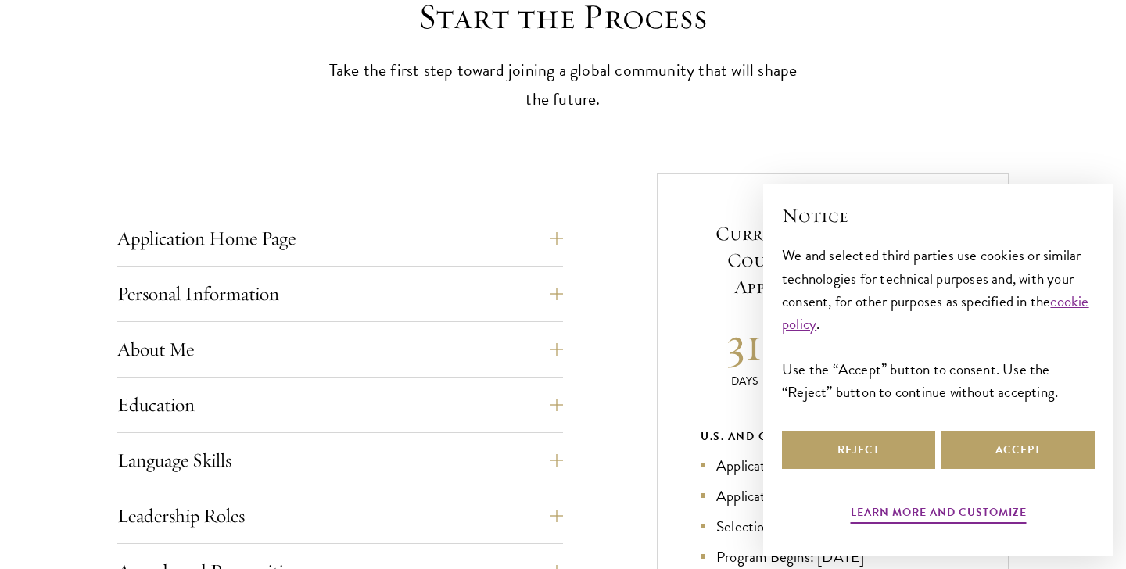
scroll to position [465, 0]
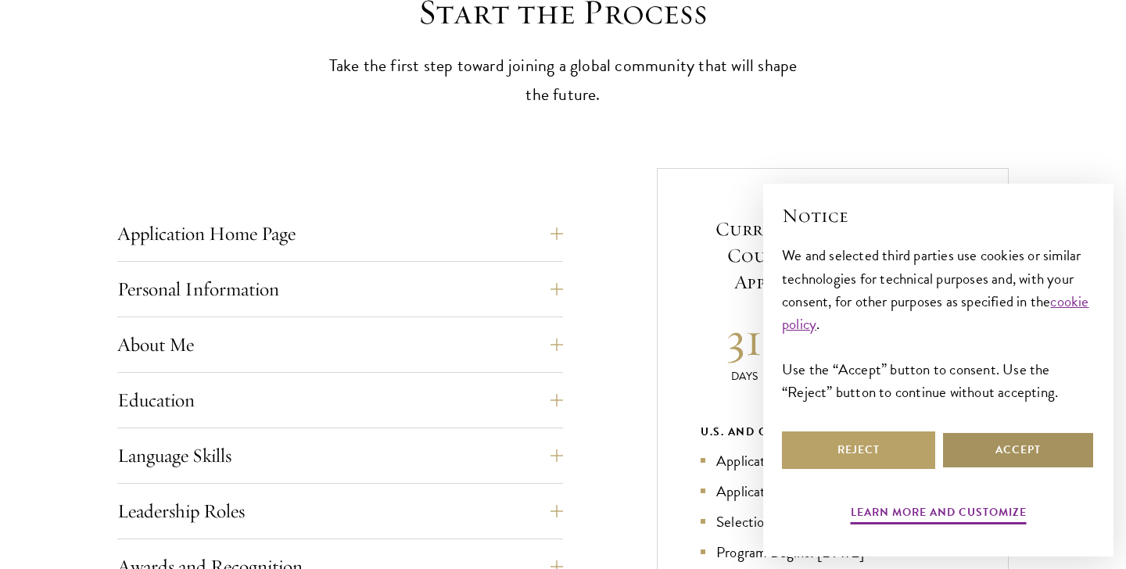
click at [998, 454] on button "Accept" at bounding box center [1018, 451] width 153 height 38
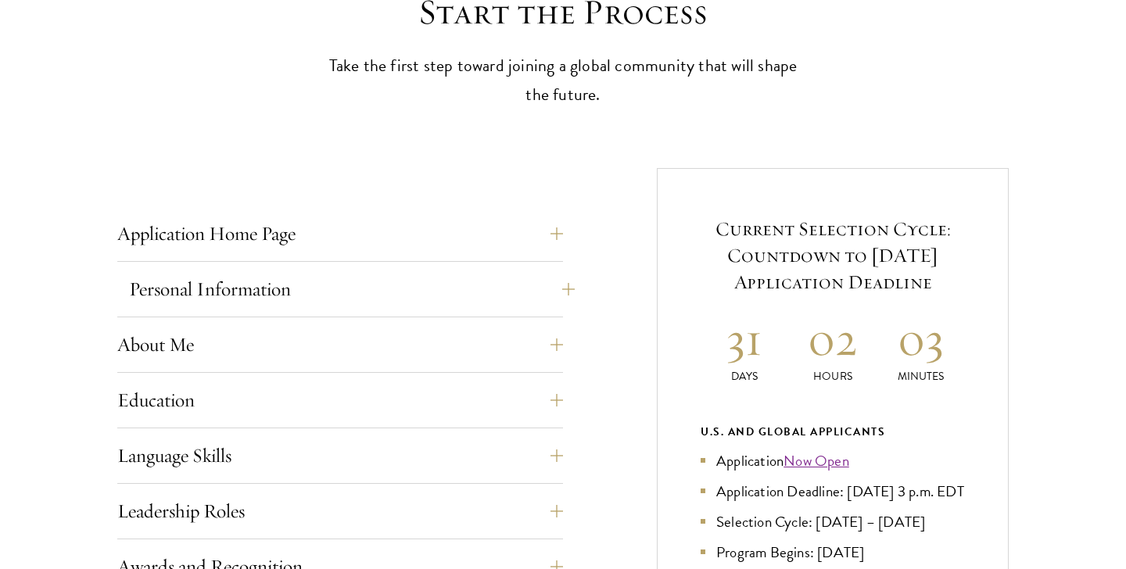
click at [363, 292] on button "Personal Information" at bounding box center [352, 290] width 446 height 38
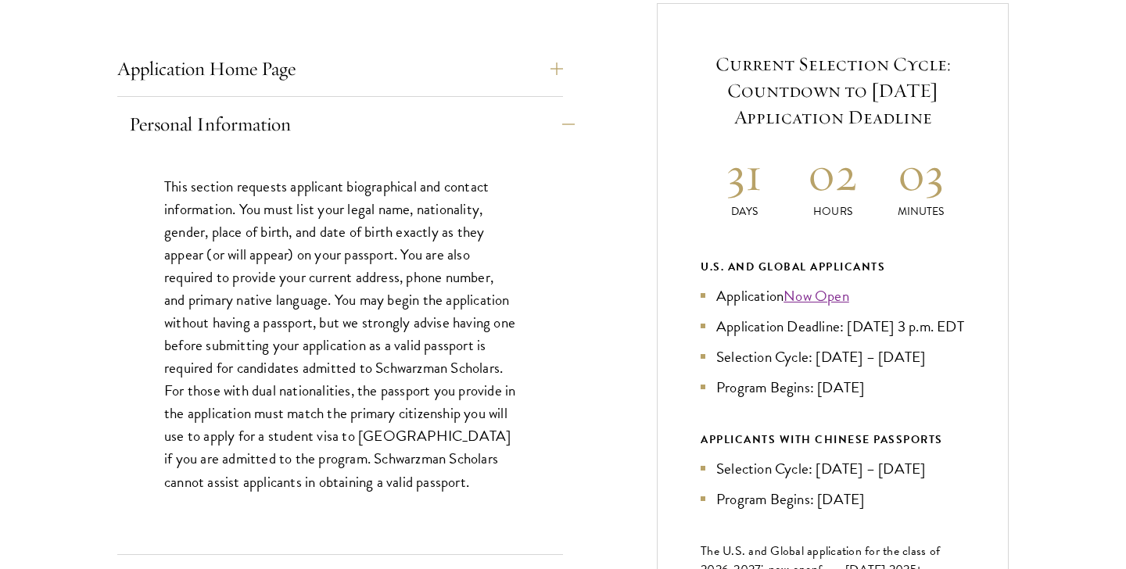
scroll to position [641, 0]
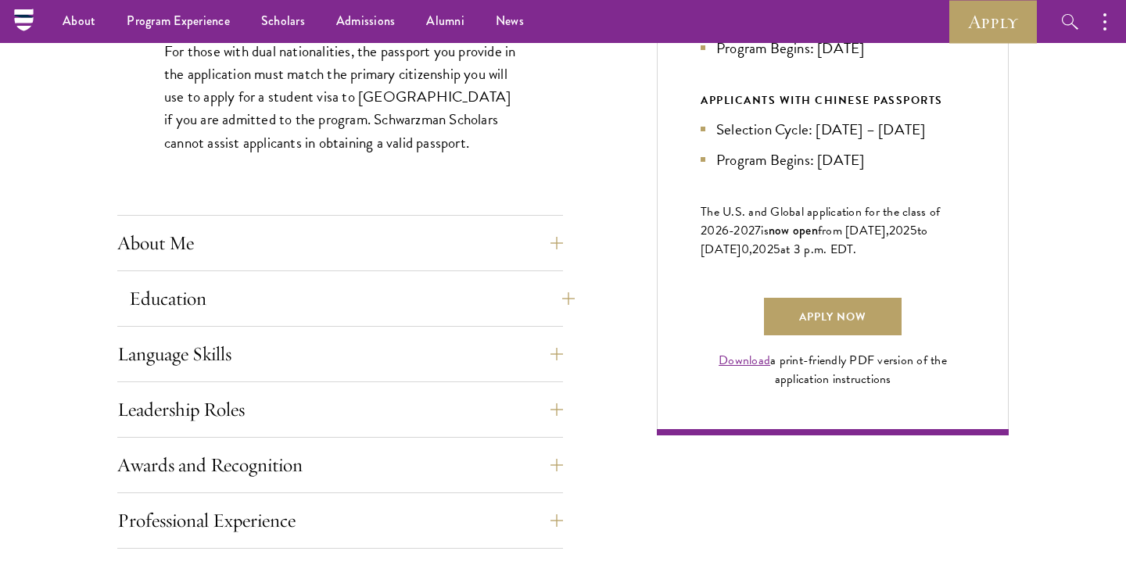
click at [363, 292] on button "Education" at bounding box center [352, 299] width 446 height 38
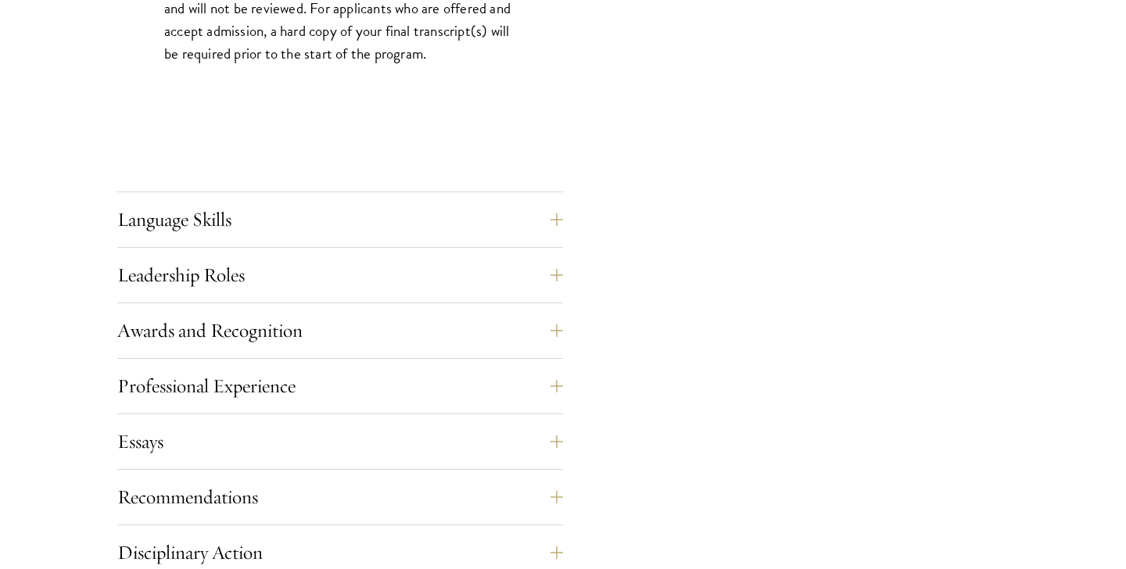
scroll to position [2651, 0]
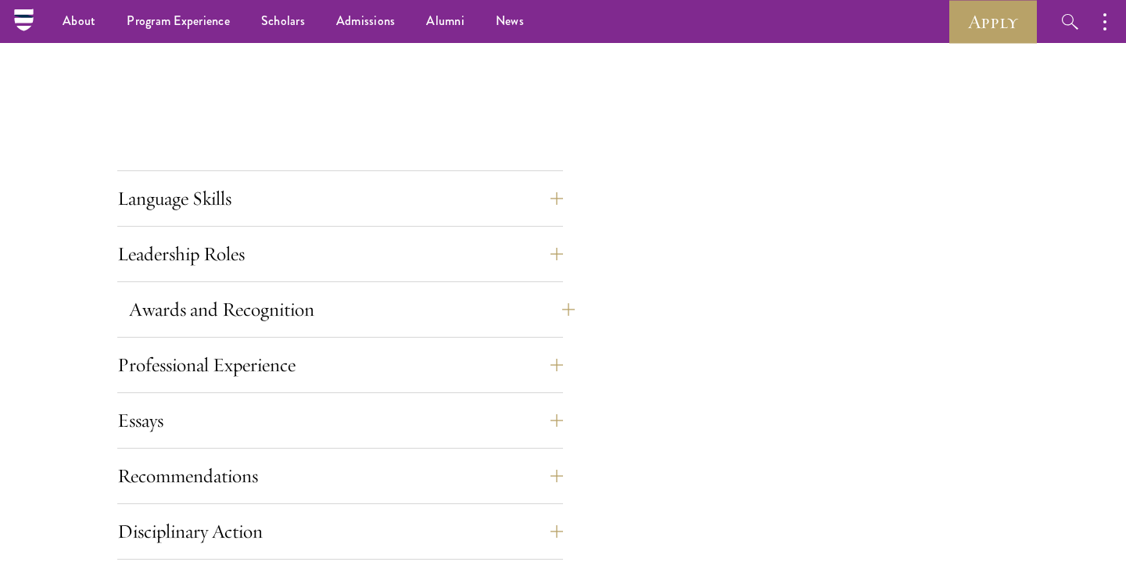
click at [320, 308] on button "Awards and Recognition" at bounding box center [352, 310] width 446 height 38
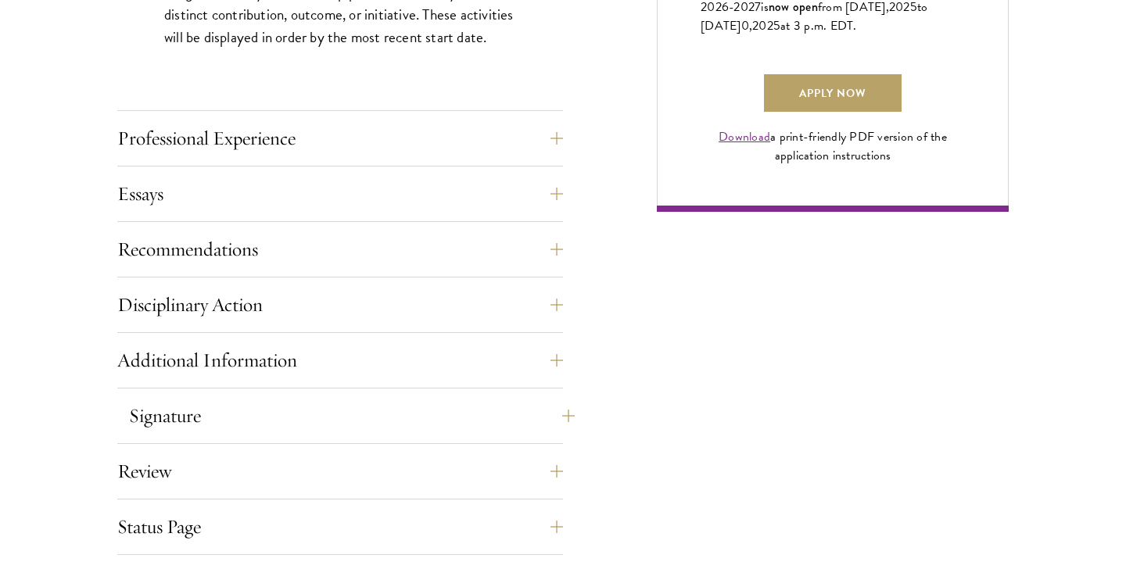
scroll to position [1194, 0]
click at [270, 239] on button "Recommendations" at bounding box center [352, 249] width 446 height 38
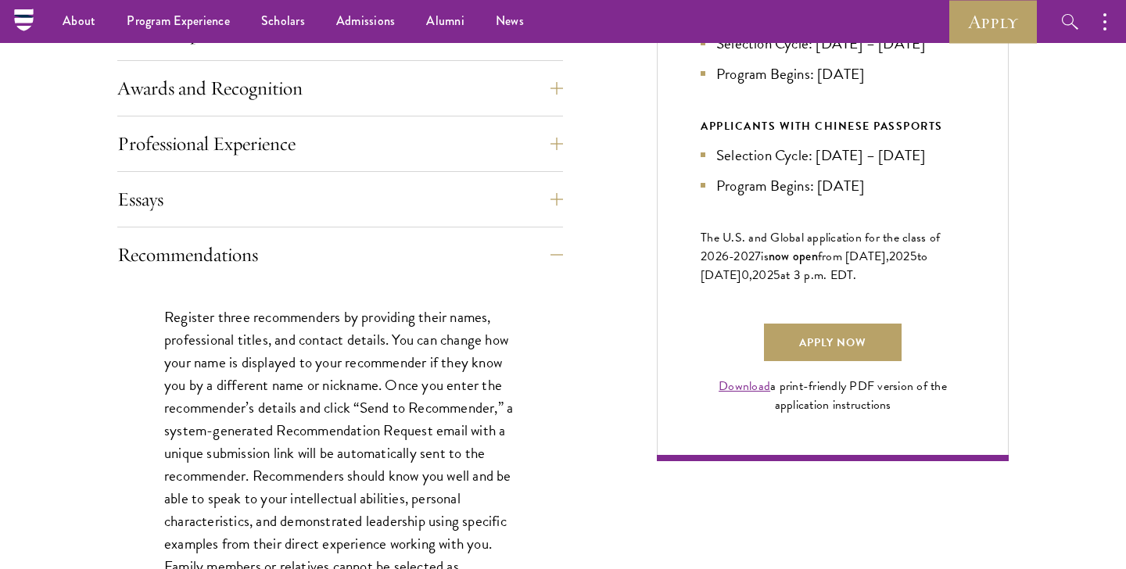
scroll to position [914, 0]
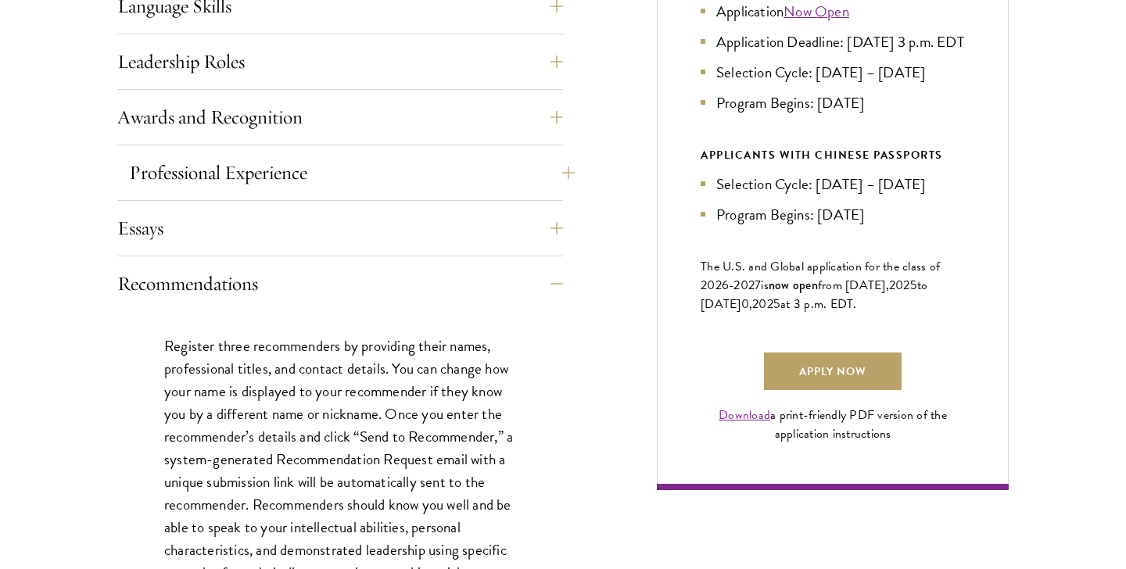
click at [298, 171] on button "Professional Experience" at bounding box center [352, 173] width 446 height 38
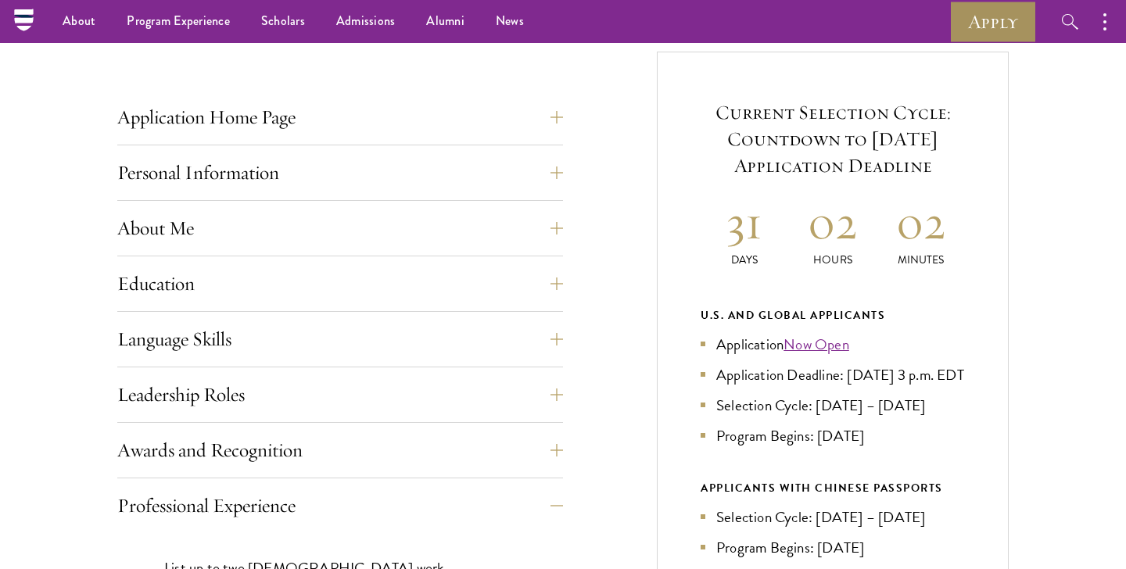
scroll to position [543, 0]
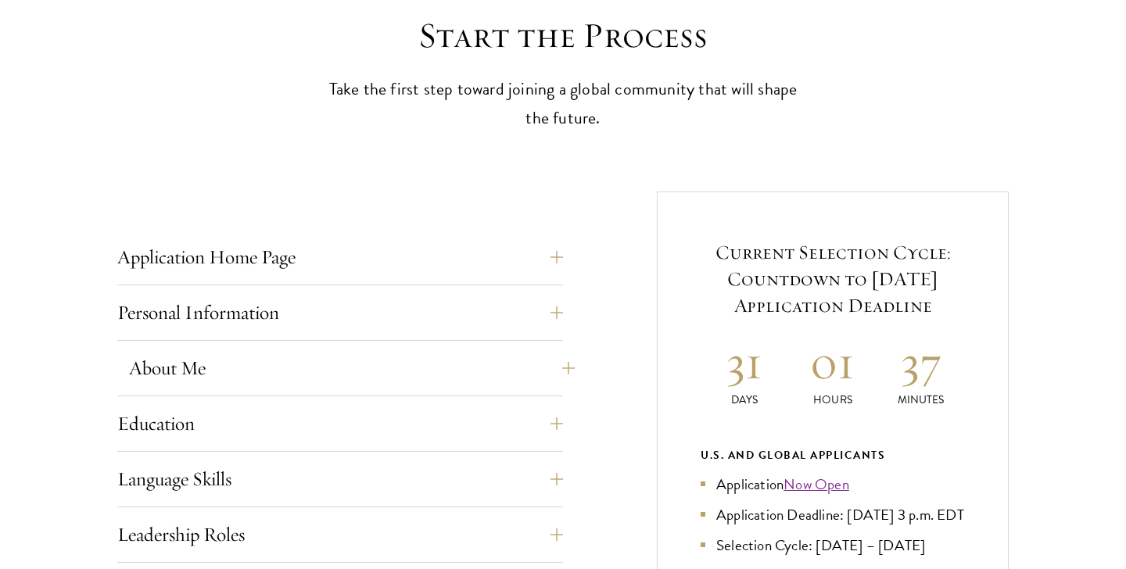
scroll to position [473, 0]
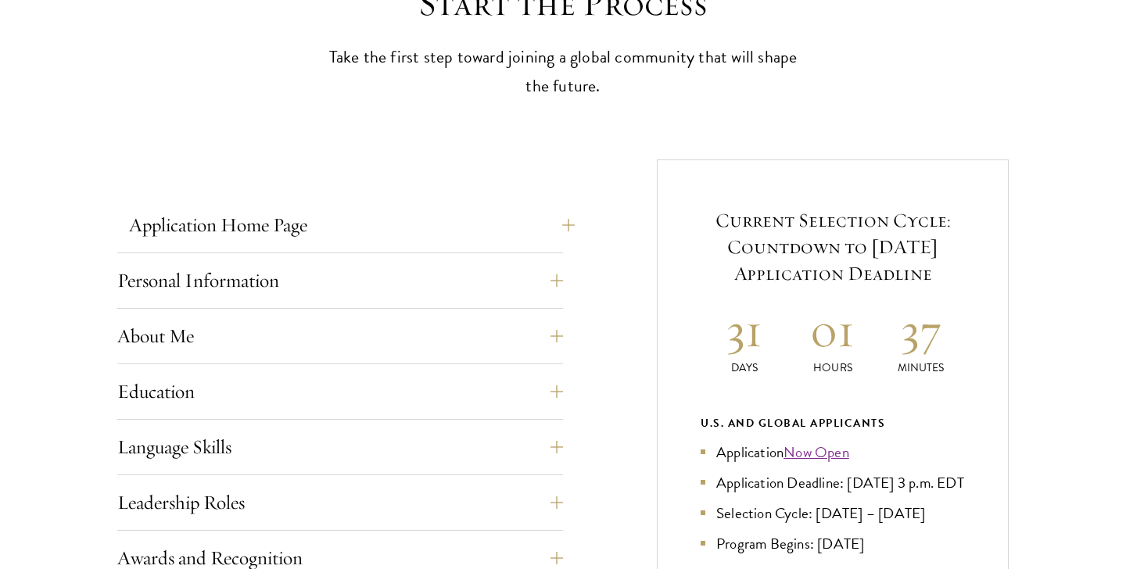
click at [289, 228] on button "Application Home Page" at bounding box center [352, 225] width 446 height 38
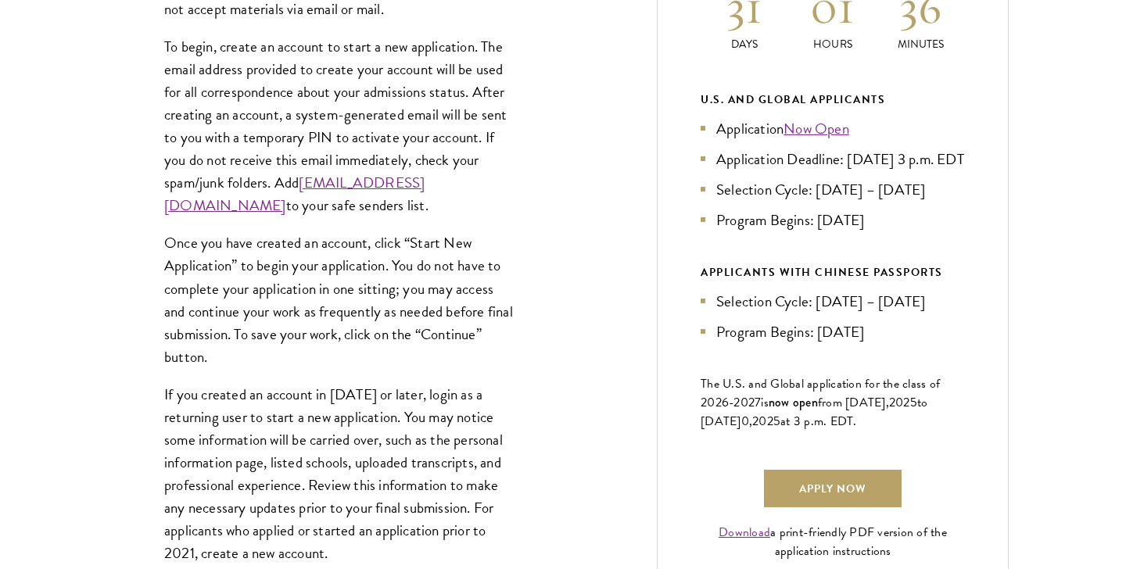
scroll to position [856, 0]
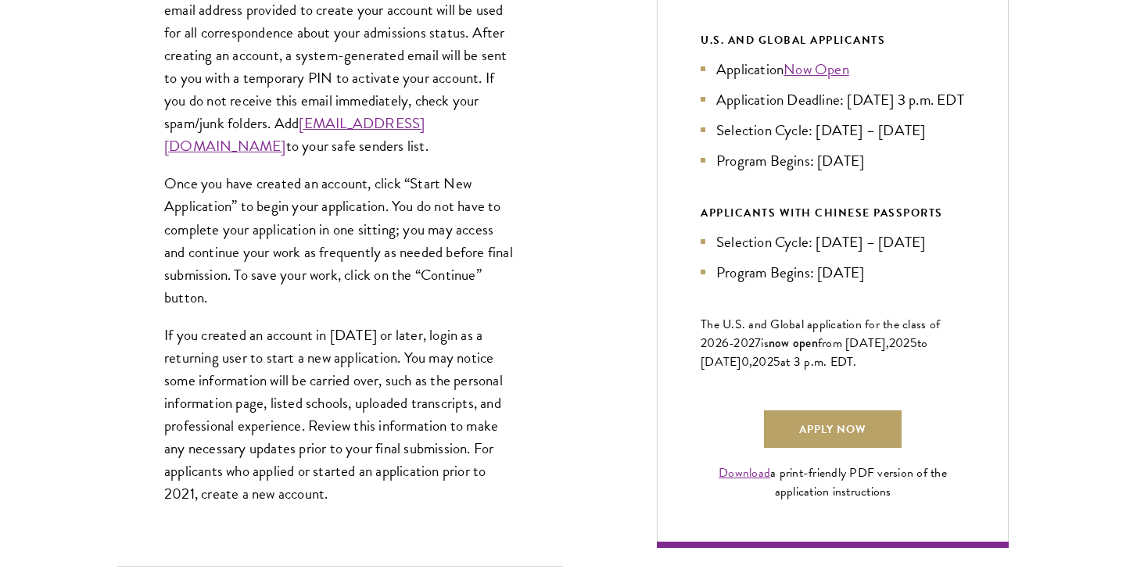
drag, startPoint x: 885, startPoint y: 341, endPoint x: 910, endPoint y: 379, distance: 45.8
click at [910, 372] on p "The U.S. and Global application for the class of 202 6 -202 7 is now open from …" at bounding box center [833, 343] width 264 height 56
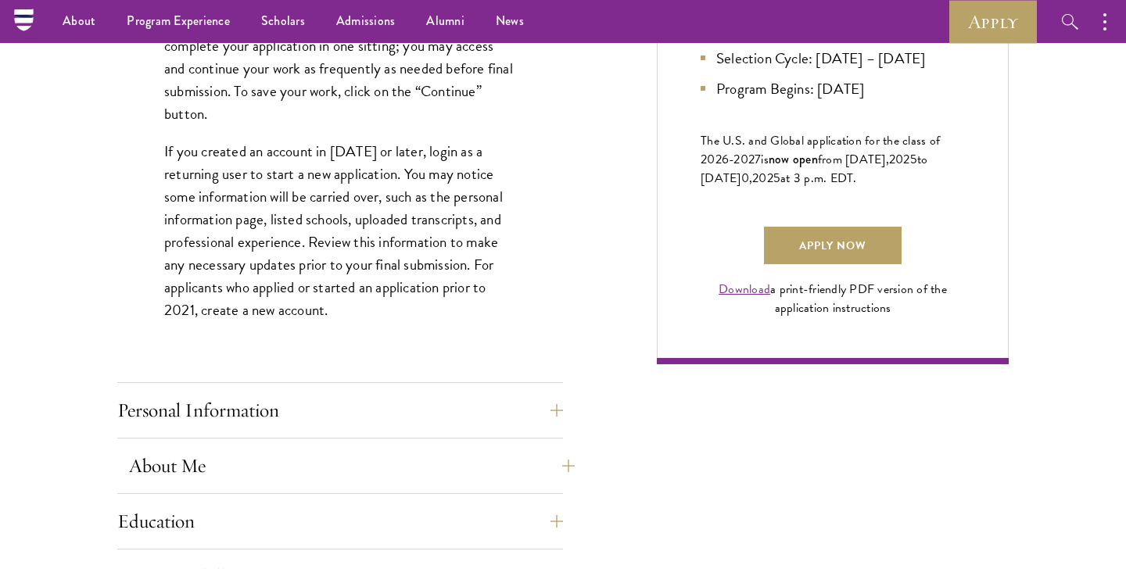
scroll to position [1032, 0]
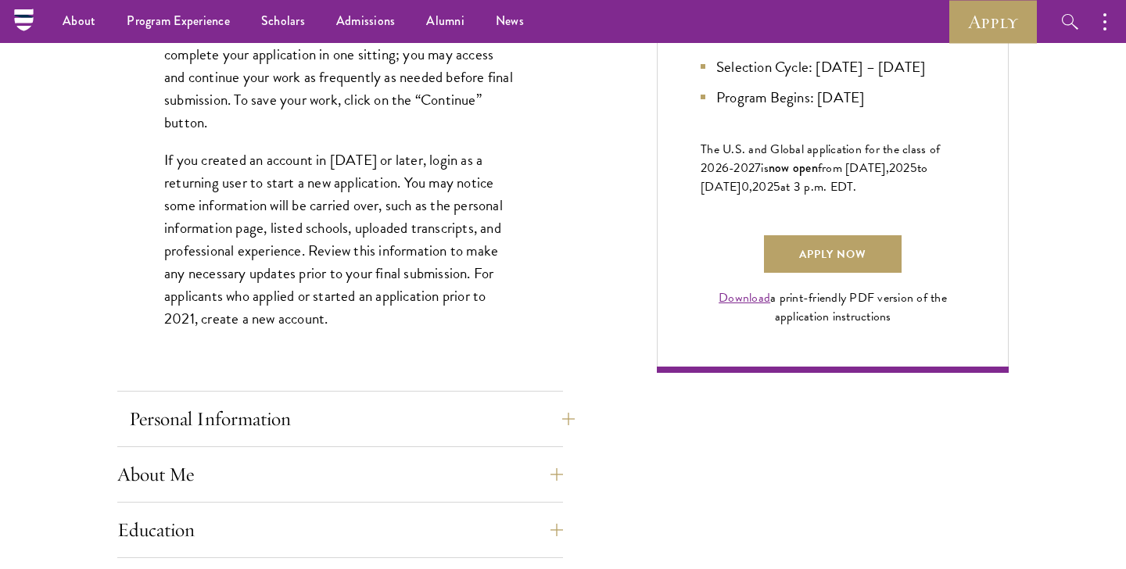
click at [405, 428] on button "Personal Information" at bounding box center [352, 419] width 446 height 38
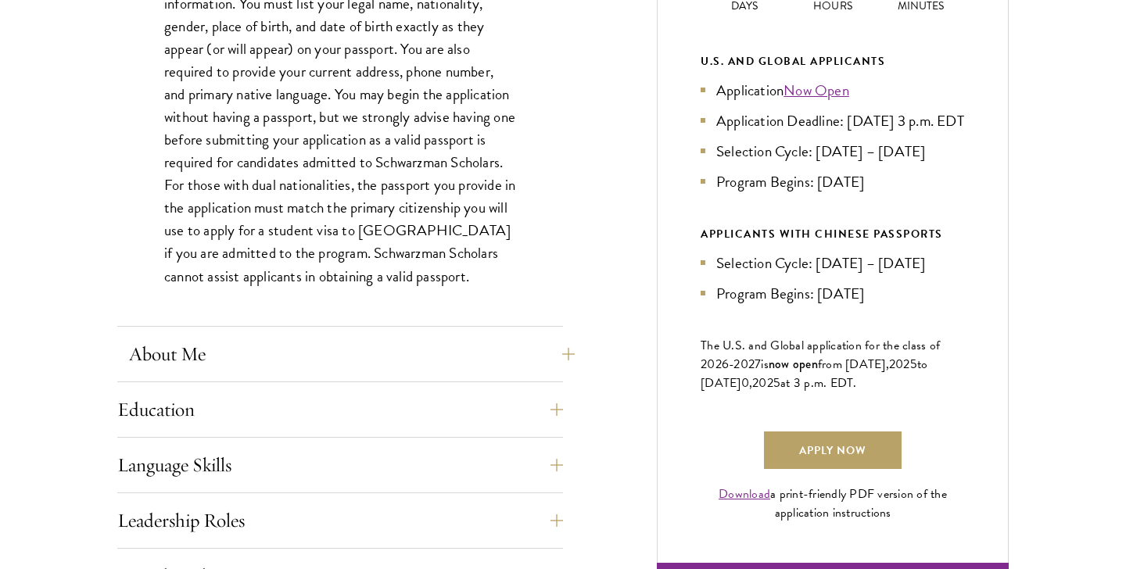
scroll to position [867, 0]
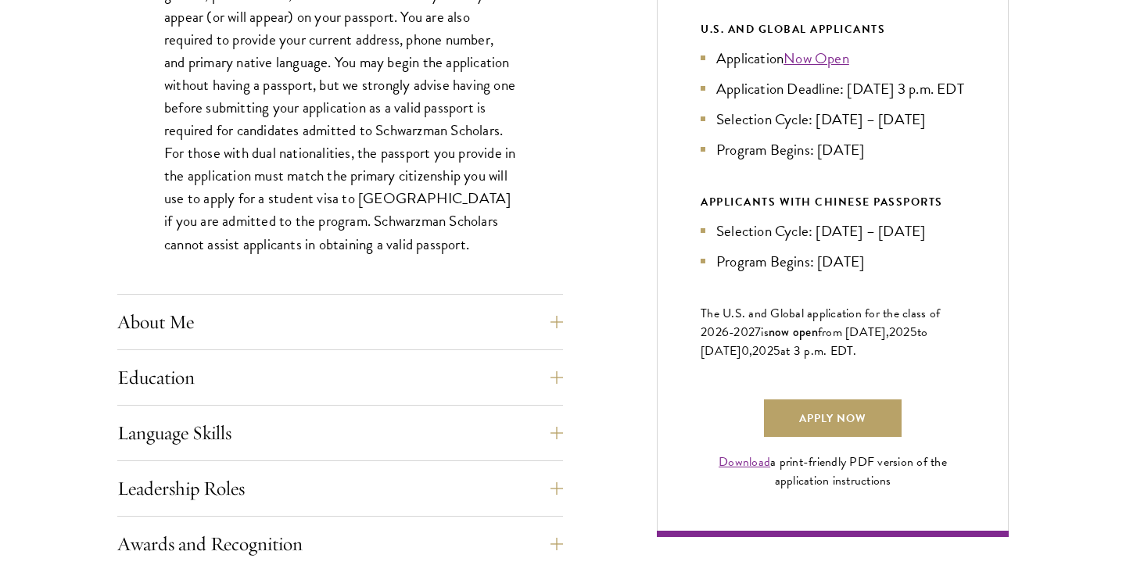
click at [257, 404] on div "Application Home Page The online application form must be completed in English.…" at bounding box center [340, 442] width 446 height 1260
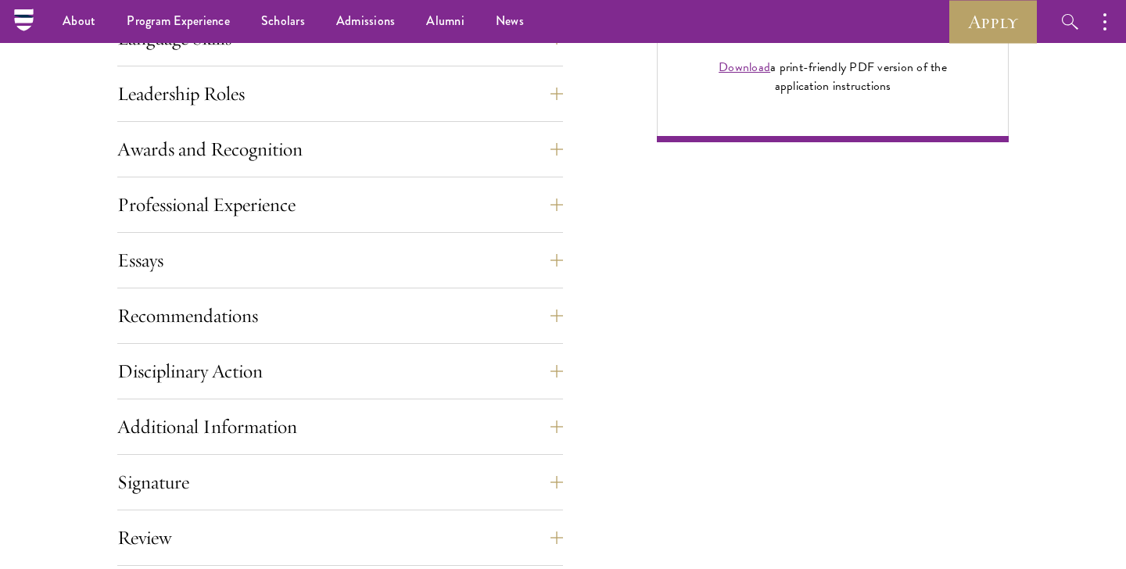
scroll to position [1242, 0]
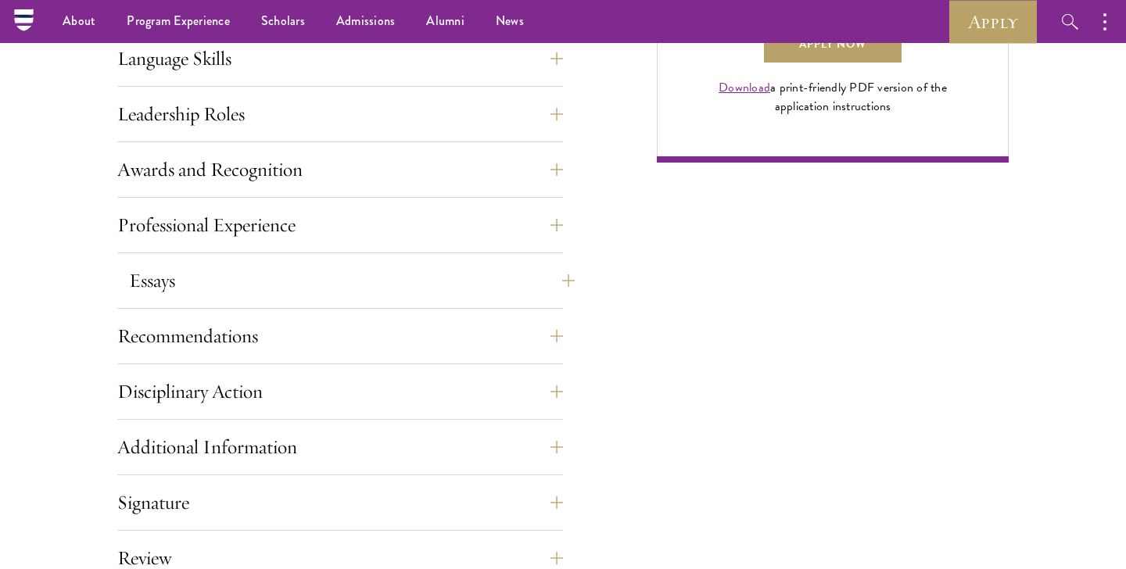
click at [224, 278] on button "Essays" at bounding box center [352, 281] width 446 height 38
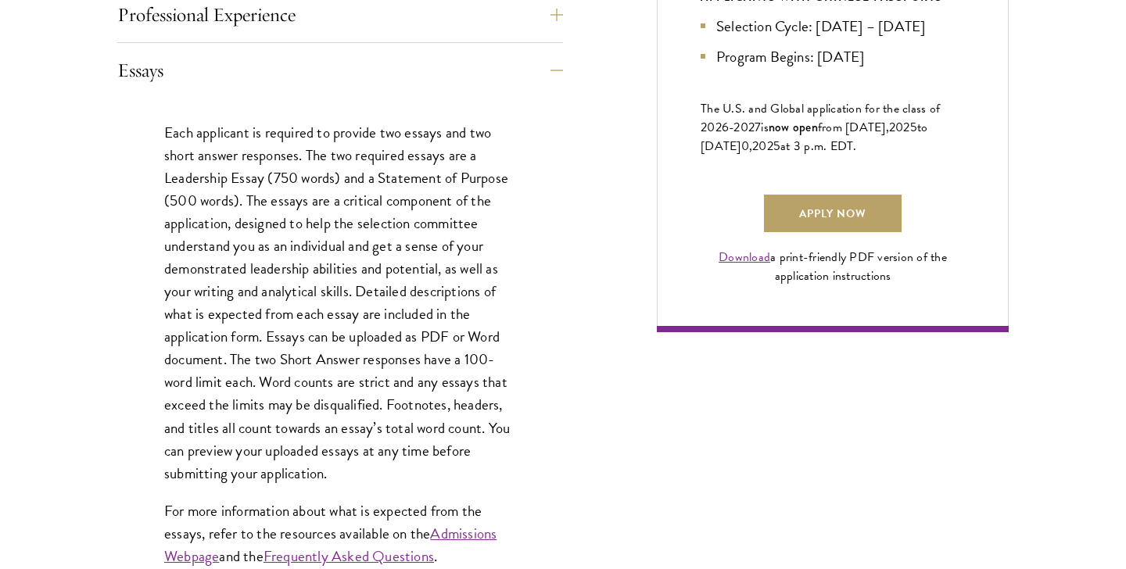
scroll to position [1072, 0]
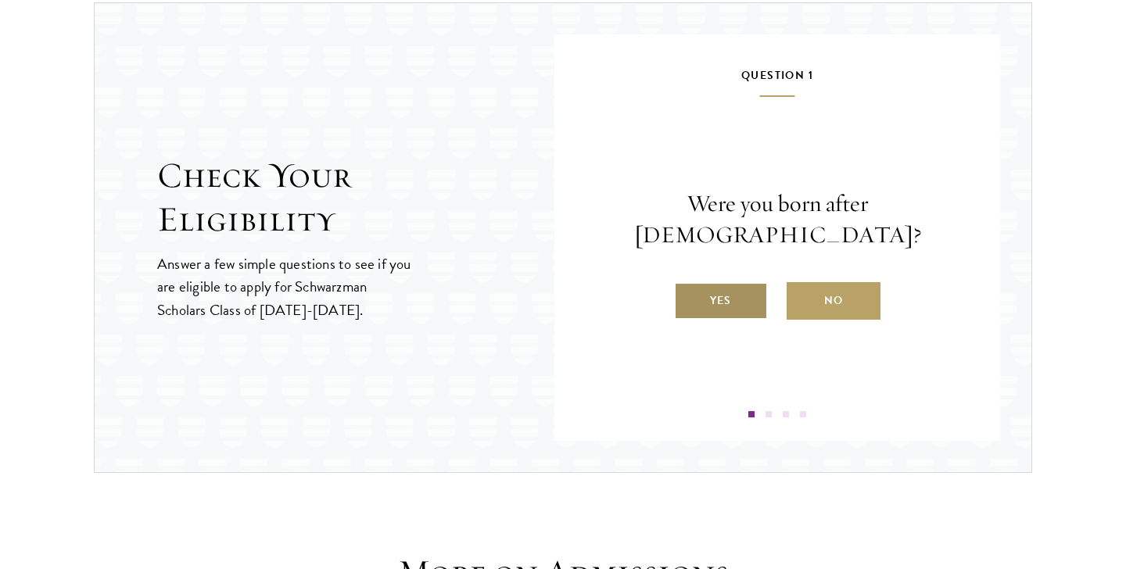
click at [738, 285] on label "Yes" at bounding box center [721, 301] width 94 height 38
click at [688, 285] on input "Yes" at bounding box center [681, 291] width 14 height 14
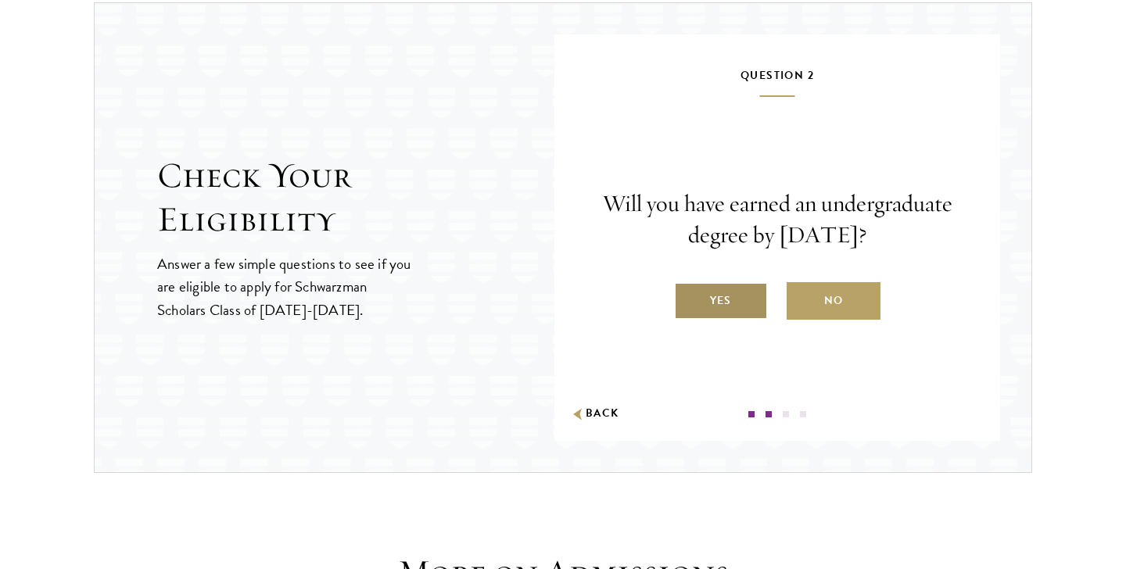
click at [738, 317] on label "Yes" at bounding box center [721, 301] width 94 height 38
click at [688, 298] on input "Yes" at bounding box center [681, 291] width 14 height 14
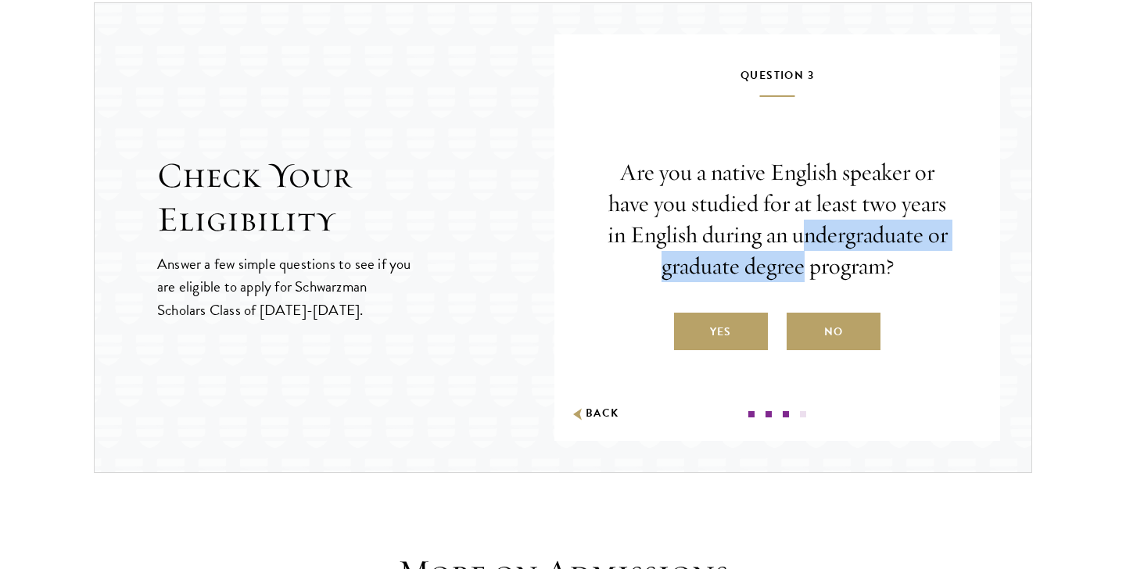
drag, startPoint x: 805, startPoint y: 235, endPoint x: 802, endPoint y: 259, distance: 23.7
click at [802, 259] on p "Are you a native English speaker or have you studied for at least two years in …" at bounding box center [777, 219] width 352 height 125
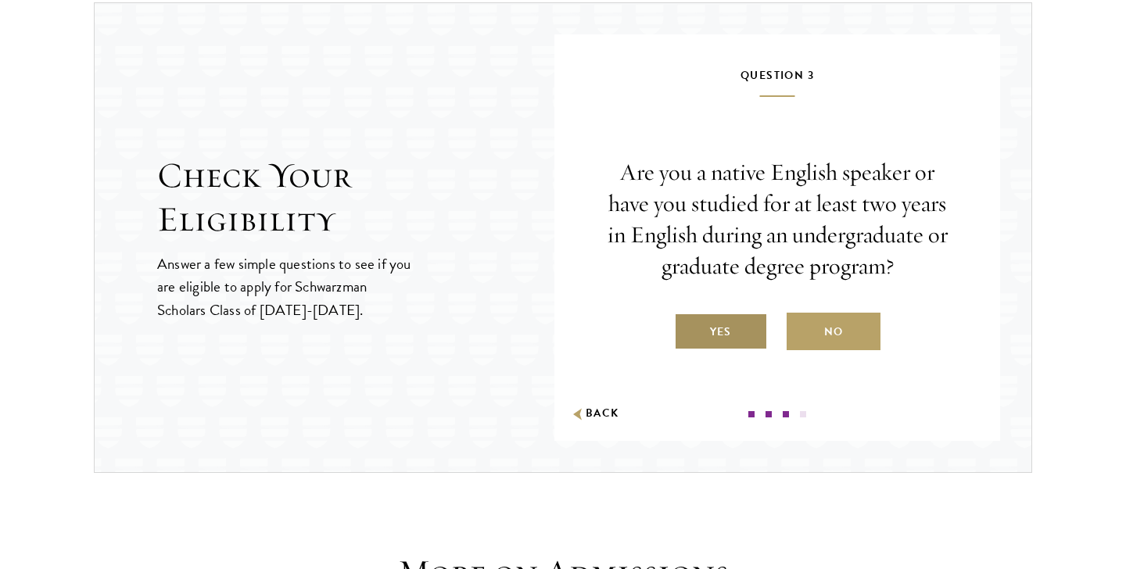
click at [754, 326] on label "Yes" at bounding box center [721, 332] width 94 height 38
click at [688, 326] on input "Yes" at bounding box center [681, 322] width 14 height 14
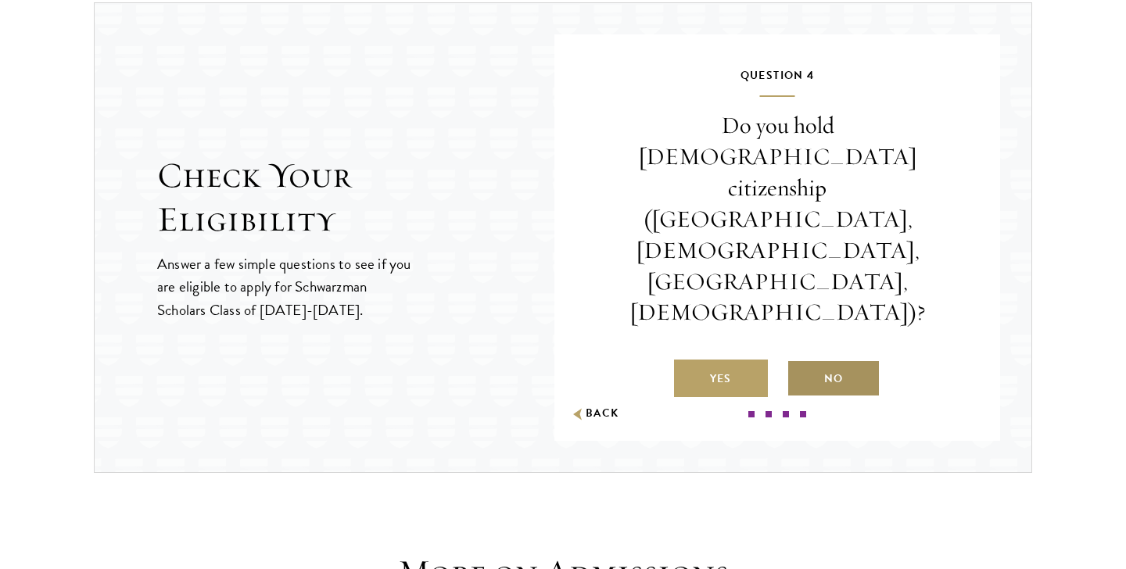
click at [827, 360] on label "No" at bounding box center [834, 379] width 94 height 38
click at [801, 362] on input "No" at bounding box center [794, 369] width 14 height 14
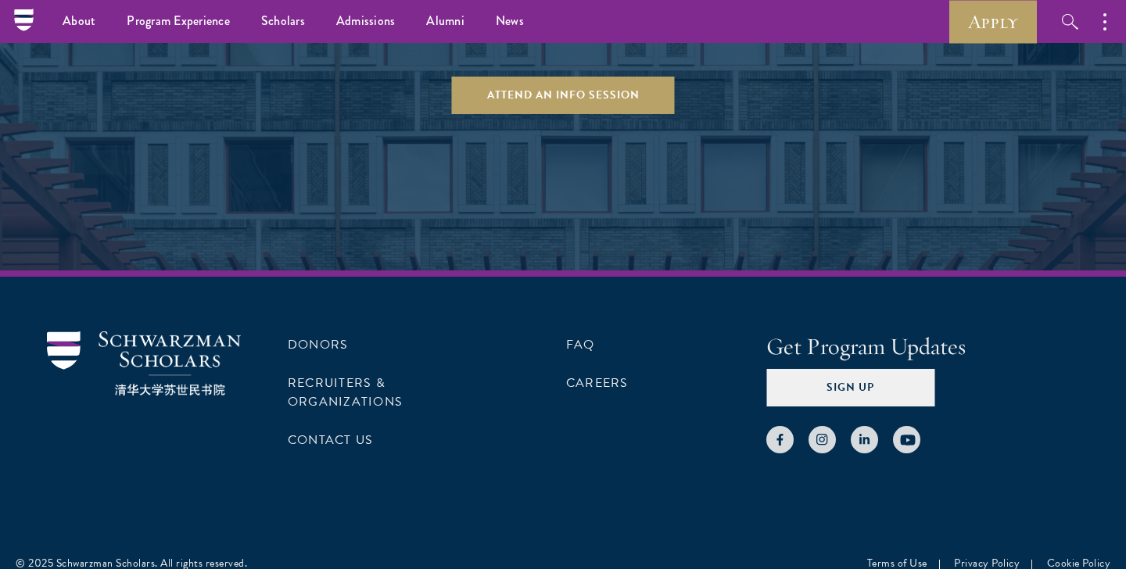
scroll to position [3161, 0]
click at [576, 336] on link "FAQ" at bounding box center [580, 345] width 29 height 19
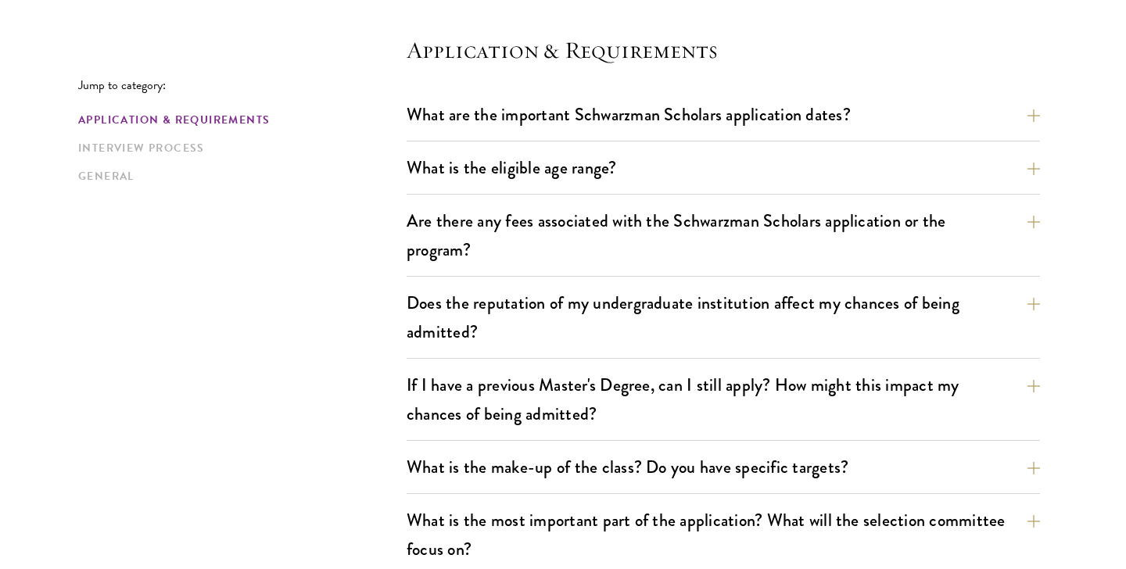
scroll to position [469, 0]
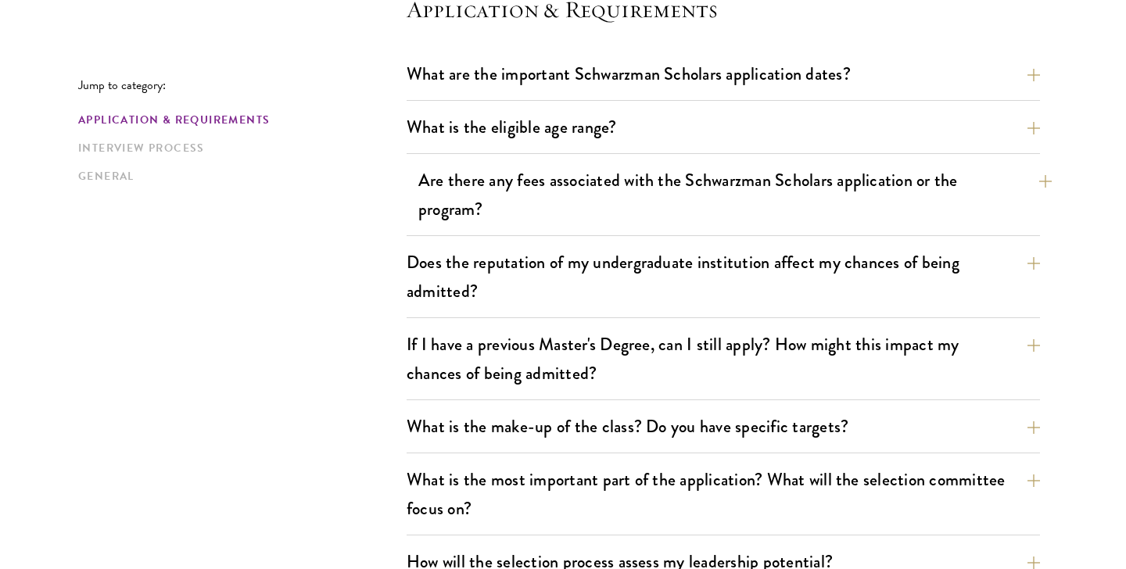
click at [594, 196] on button "Are there any fees associated with the Schwarzman Scholars application or the p…" at bounding box center [735, 195] width 634 height 64
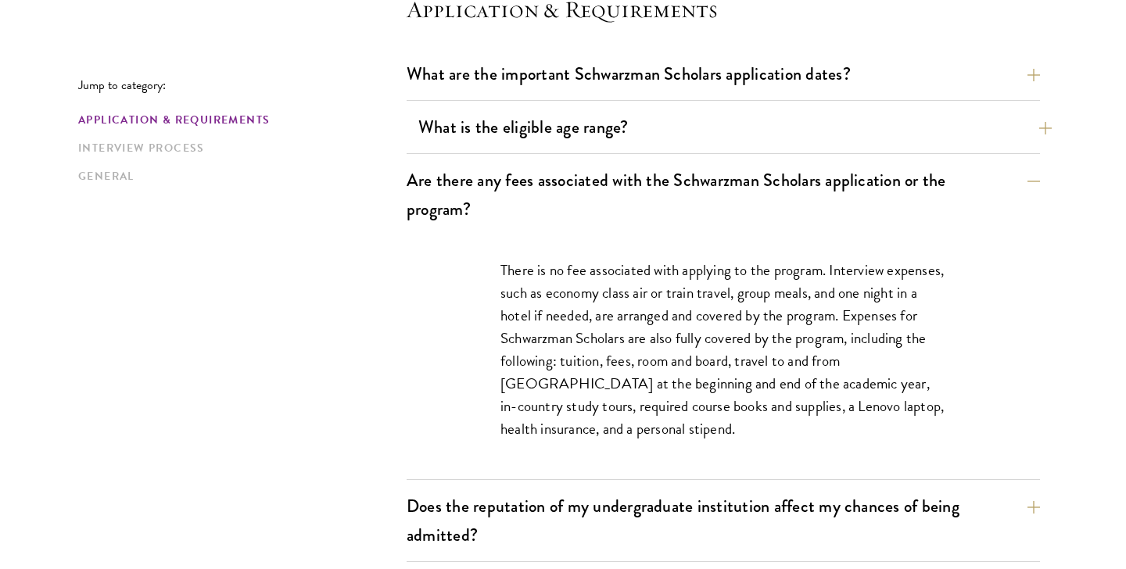
click at [560, 131] on button "What is the eligible age range?" at bounding box center [735, 127] width 634 height 35
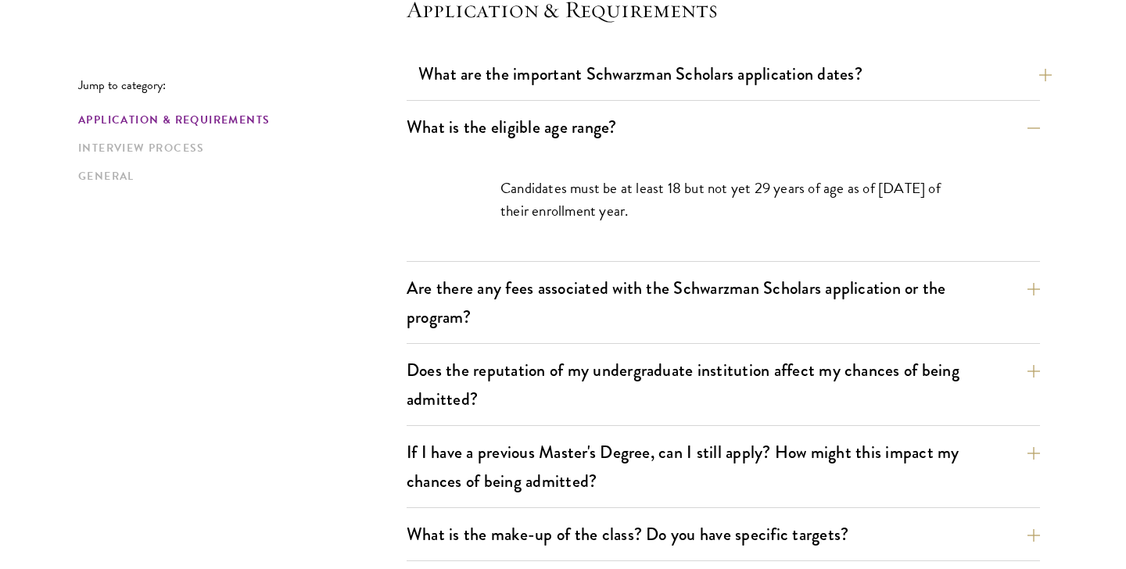
click at [574, 84] on button "What are the important Schwarzman Scholars application dates?" at bounding box center [735, 73] width 634 height 35
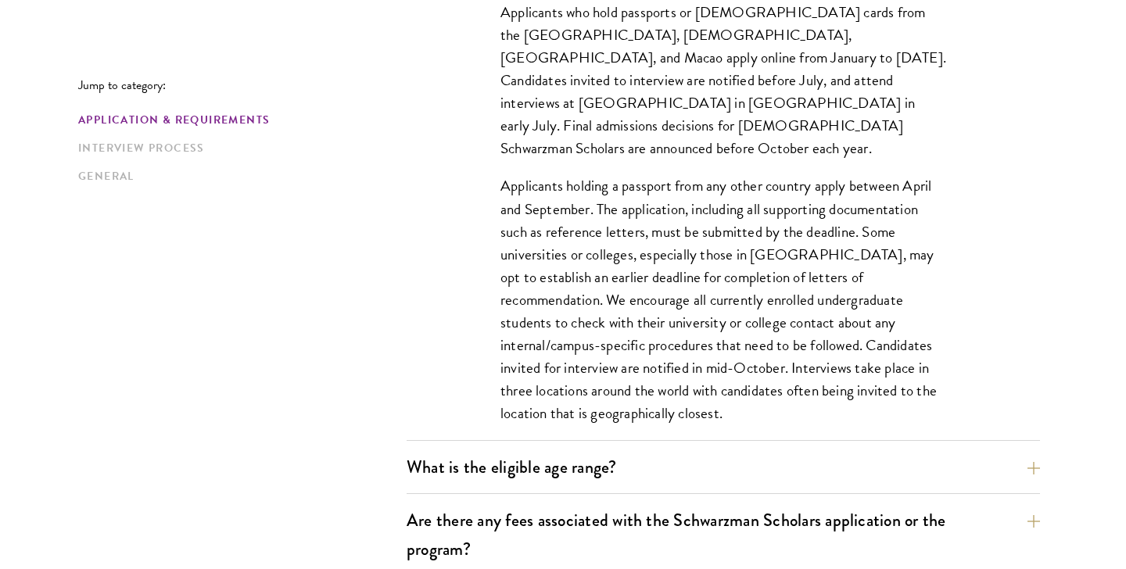
scroll to position [593, 0]
click at [578, 276] on p "Applicants holding a passport from any other country apply between April and Se…" at bounding box center [724, 299] width 446 height 250
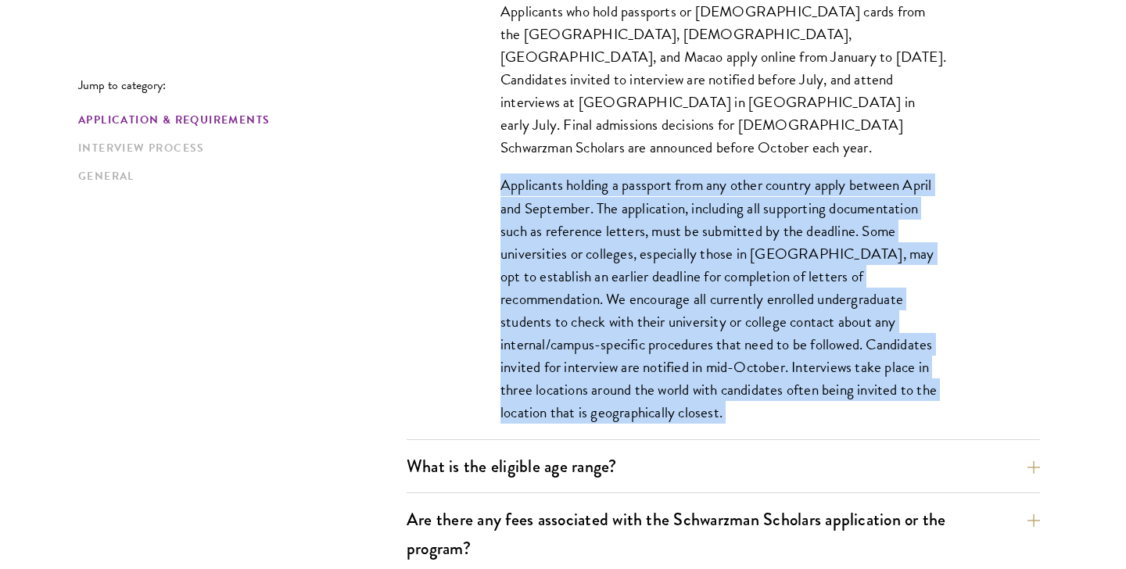
click at [578, 276] on p "Applicants holding a passport from any other country apply between April and Se…" at bounding box center [724, 299] width 446 height 250
click at [577, 282] on p "Applicants holding a passport from any other country apply between April and Se…" at bounding box center [724, 299] width 446 height 250
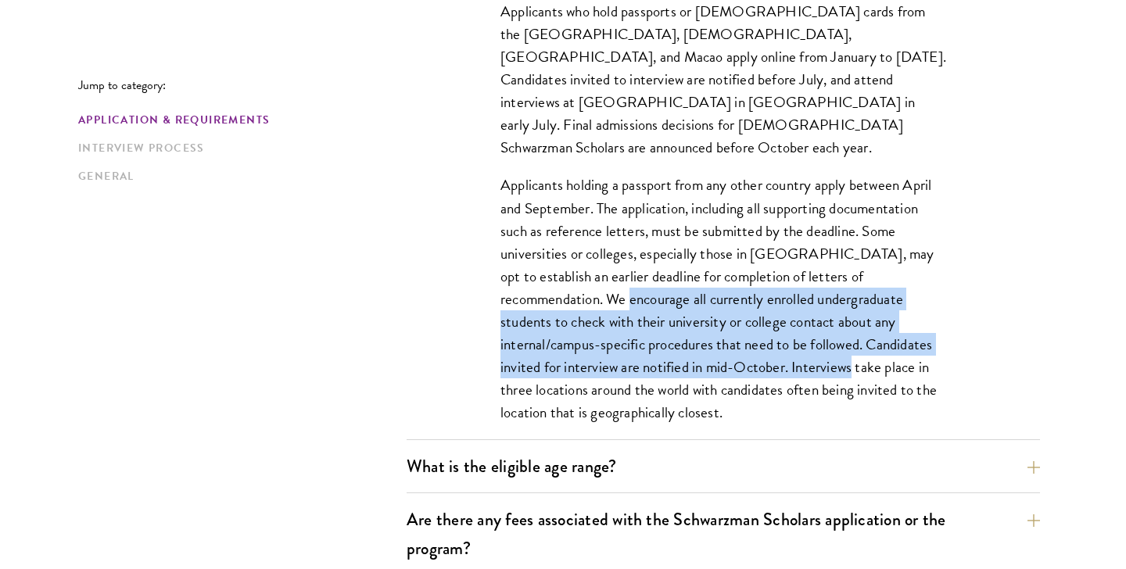
drag, startPoint x: 577, startPoint y: 282, endPoint x: 680, endPoint y: 350, distance: 123.0
click at [680, 350] on p "Applicants holding a passport from any other country apply between April and Se…" at bounding box center [724, 299] width 446 height 250
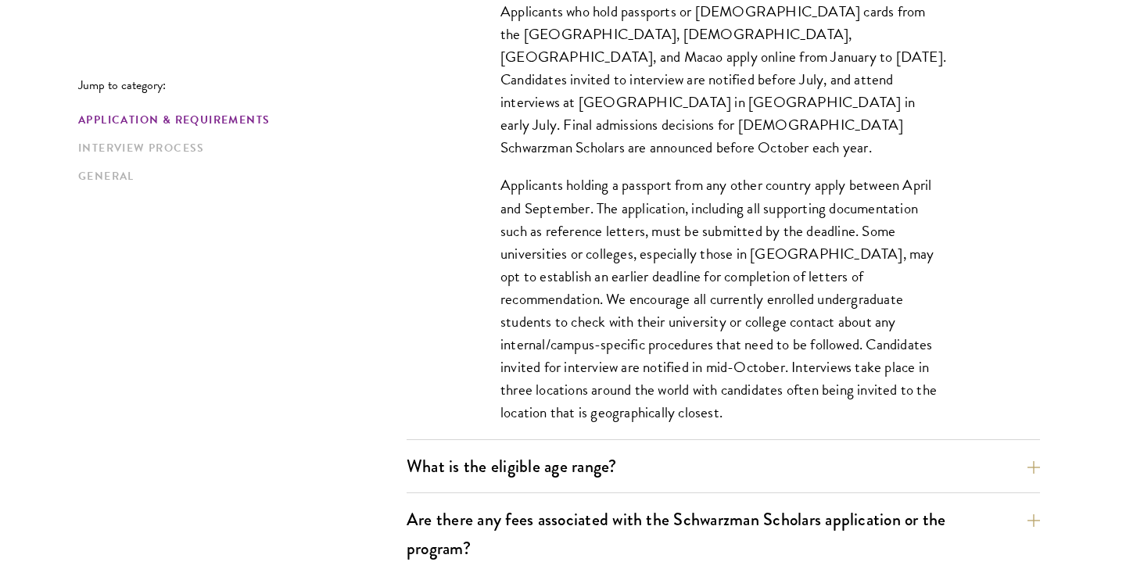
click at [667, 379] on p "Applicants holding a passport from any other country apply between April and Se…" at bounding box center [724, 299] width 446 height 250
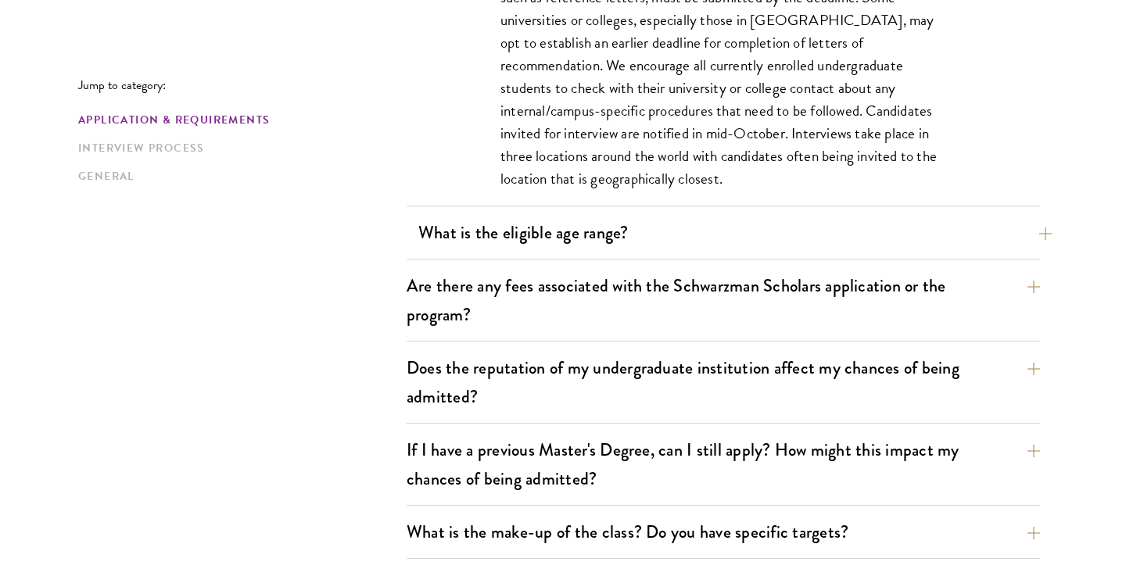
scroll to position [884, 0]
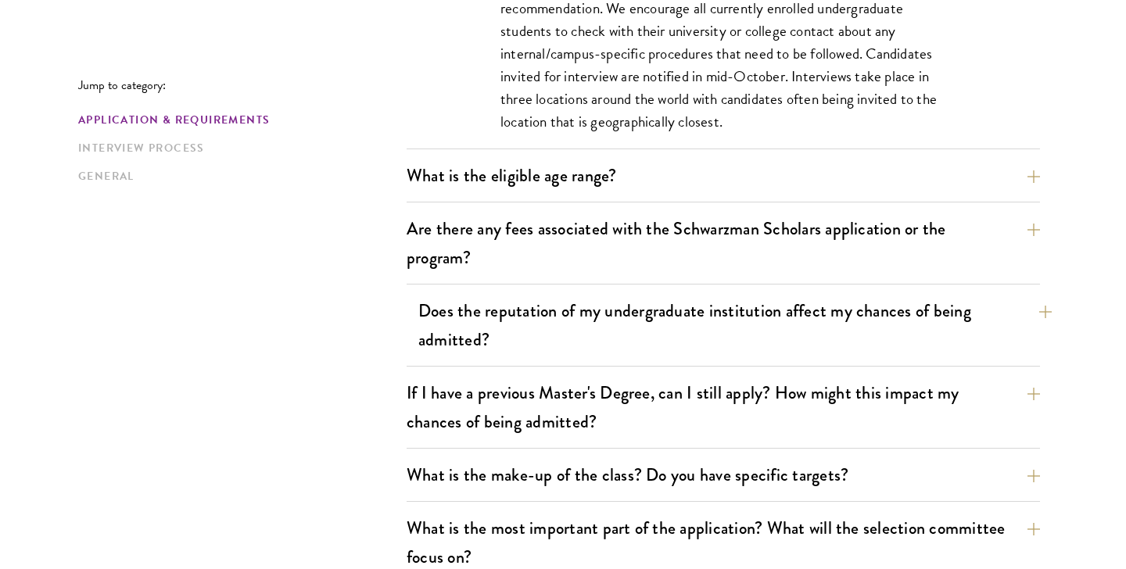
click at [619, 332] on button "Does the reputation of my undergraduate institution affect my chances of being …" at bounding box center [735, 325] width 634 height 64
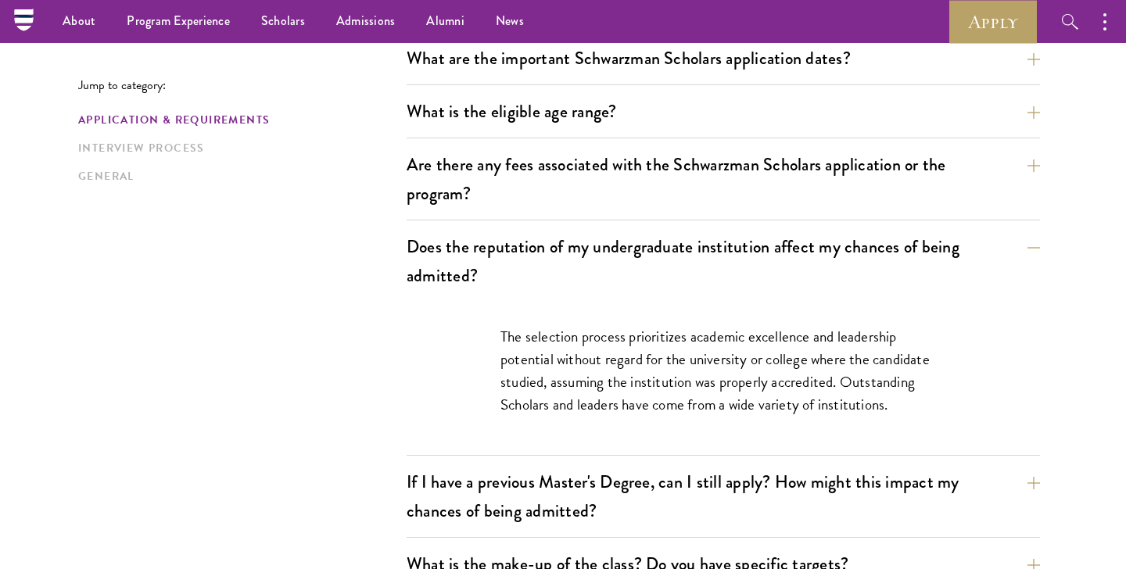
scroll to position [484, 0]
click at [578, 178] on button "Are there any fees associated with the Schwarzman Scholars application or the p…" at bounding box center [735, 180] width 634 height 64
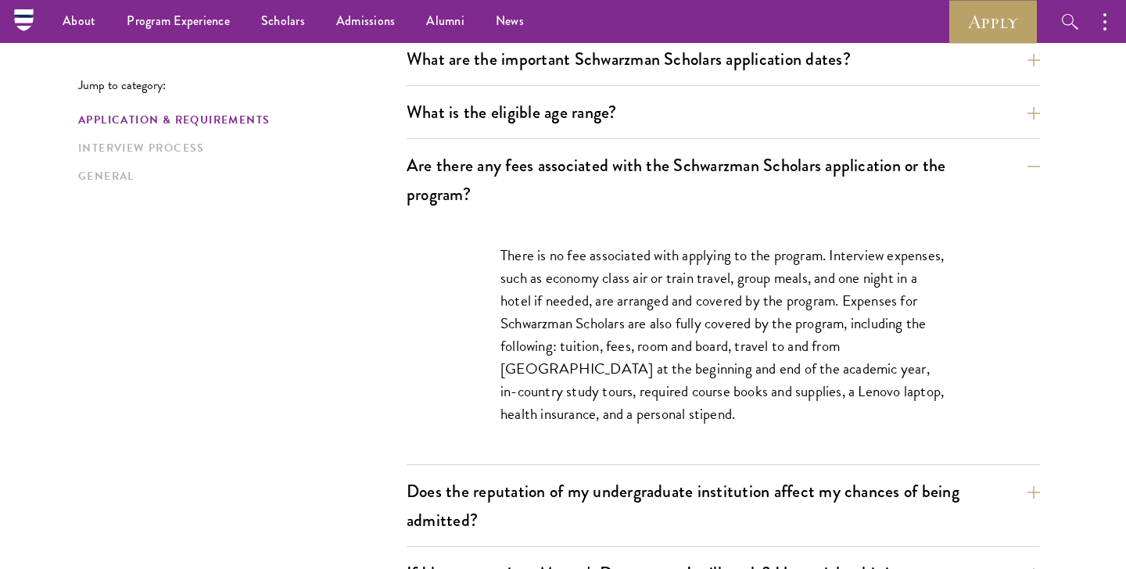
click at [622, 348] on p "There is no fee associated with applying to the program. Interview expenses, su…" at bounding box center [724, 335] width 446 height 182
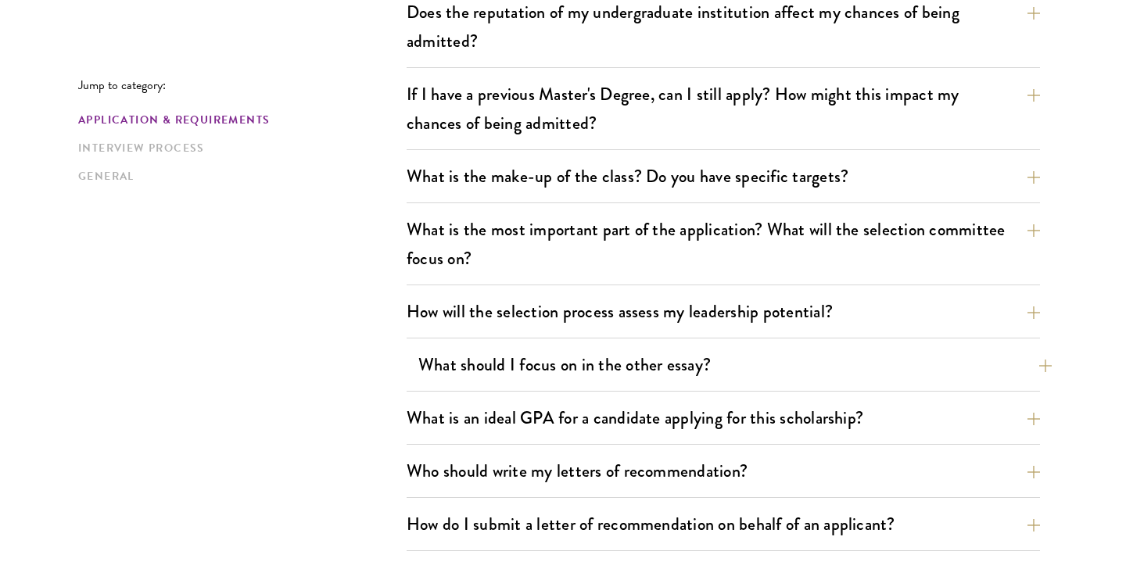
scroll to position [1051, 0]
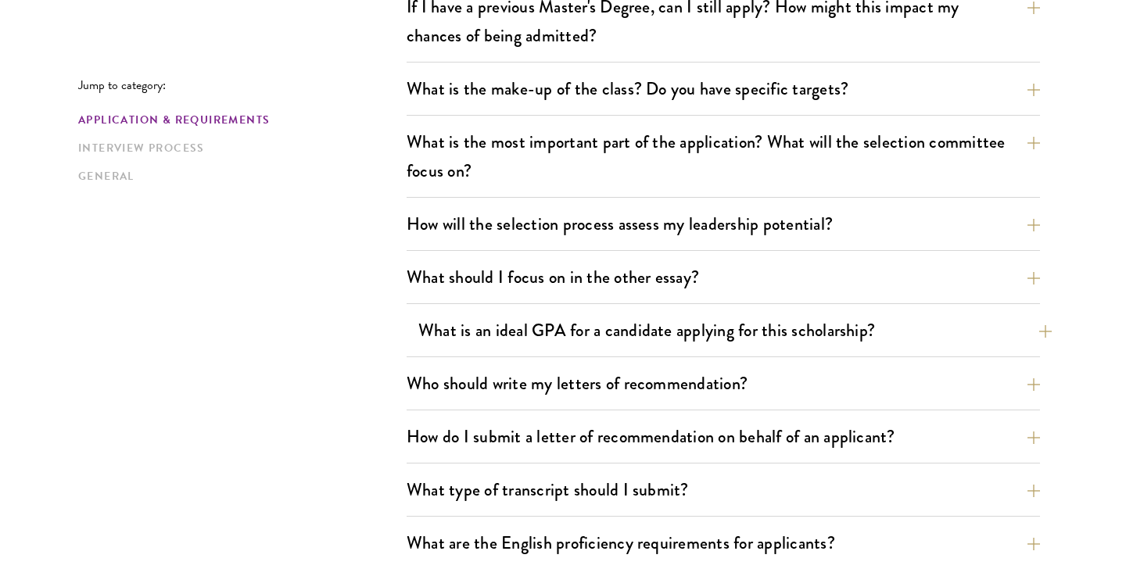
click at [578, 335] on button "What is an ideal GPA for a candidate applying for this scholarship?" at bounding box center [735, 330] width 634 height 35
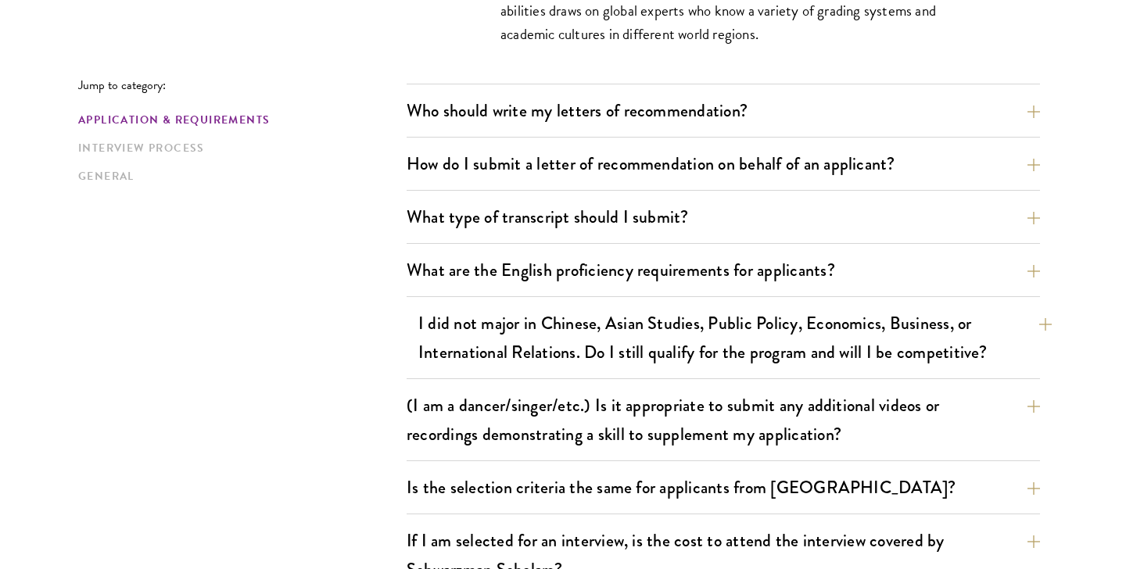
scroll to position [1351, 0]
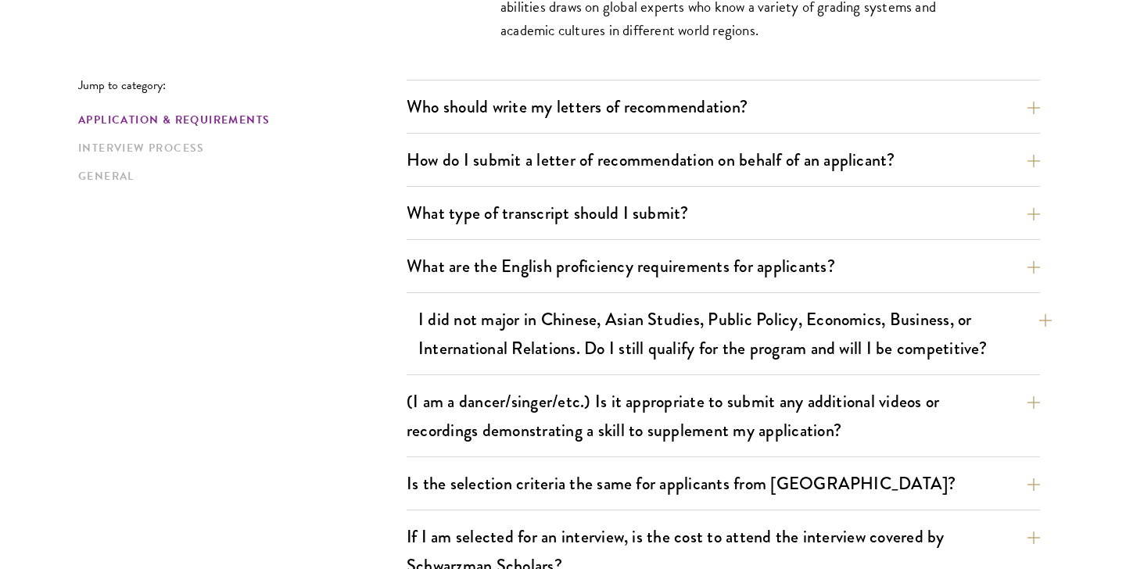
click at [541, 346] on button "I did not major in Chinese, Asian Studies, Public Policy, Economics, Business, …" at bounding box center [735, 334] width 634 height 64
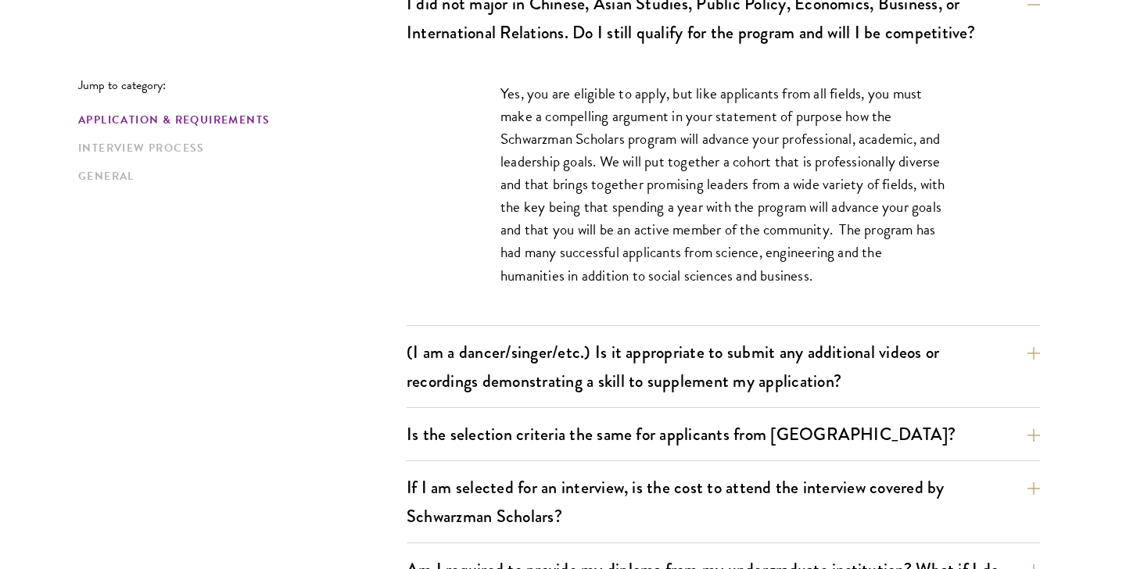
scroll to position [1451, 0]
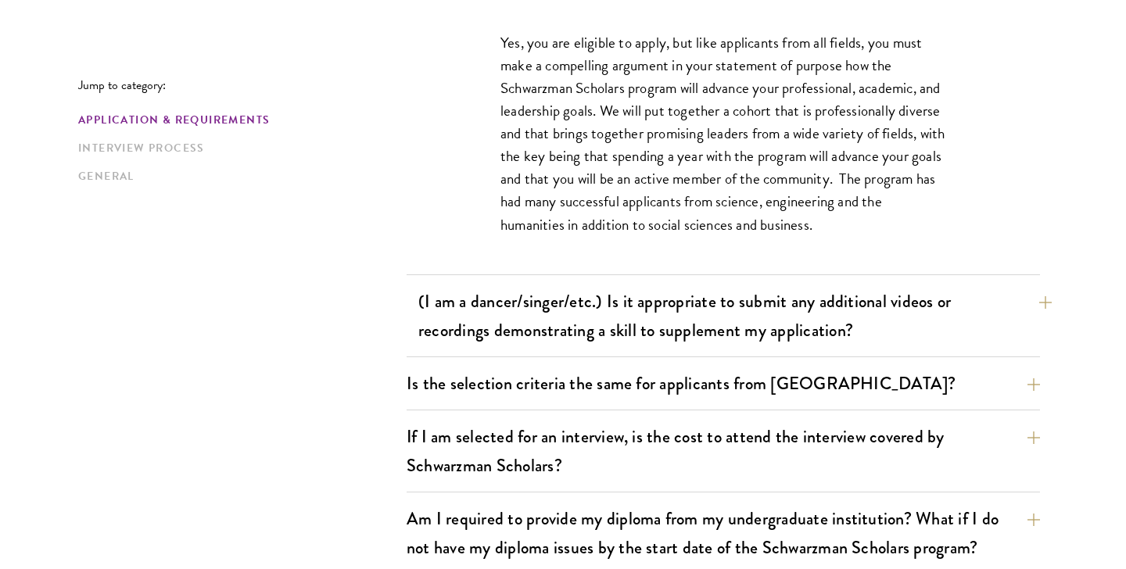
click at [512, 333] on button "(I am a dancer/singer/etc.) Is it appropriate to submit any additional videos o…" at bounding box center [735, 316] width 634 height 64
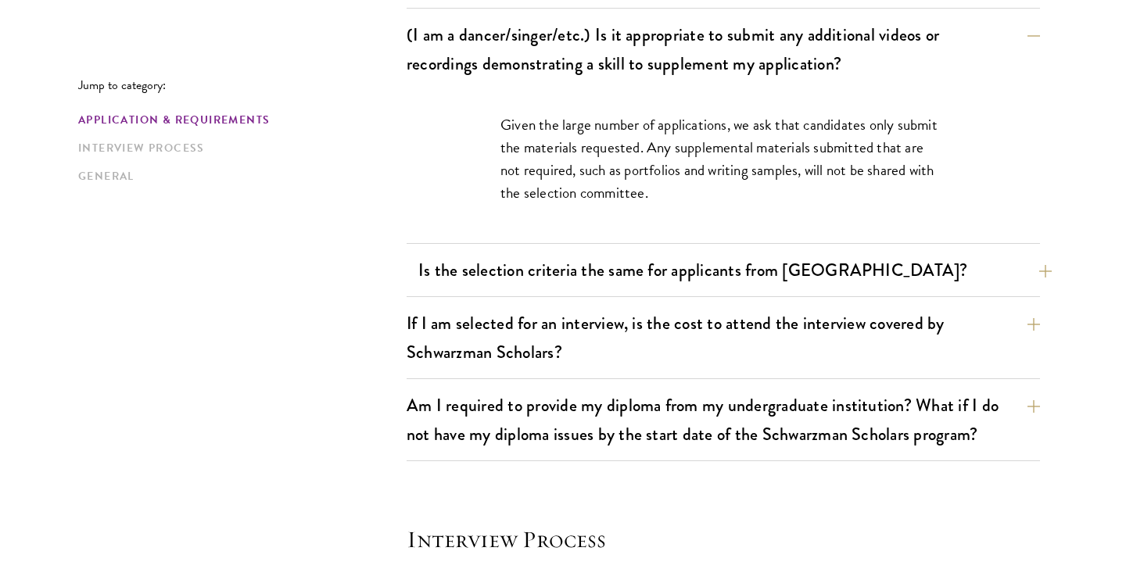
click at [501, 282] on button "Is the selection criteria the same for applicants from China?" at bounding box center [735, 270] width 634 height 35
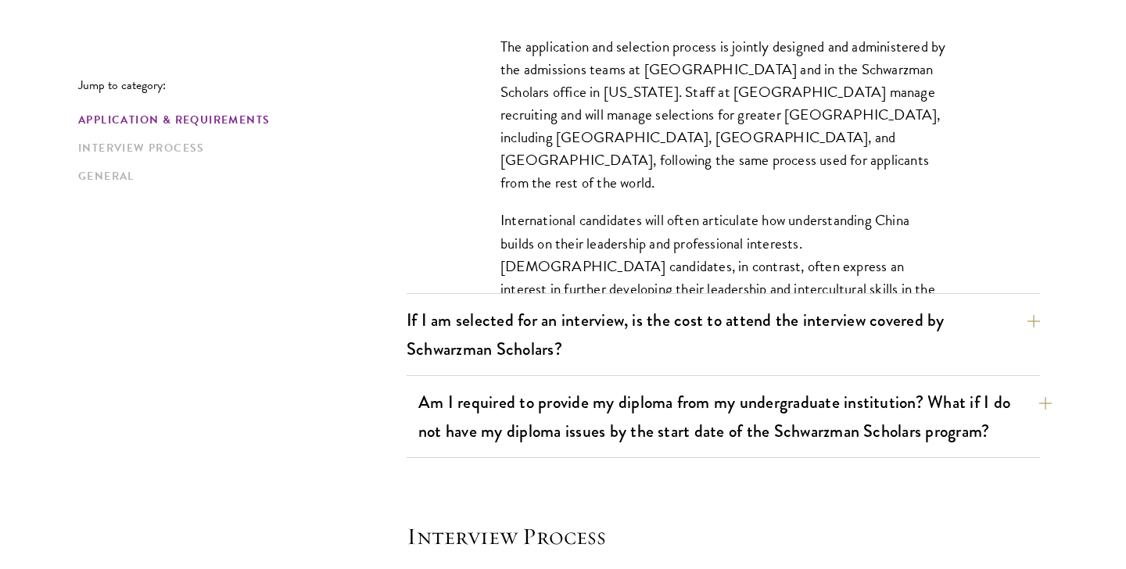
scroll to position [1602, 0]
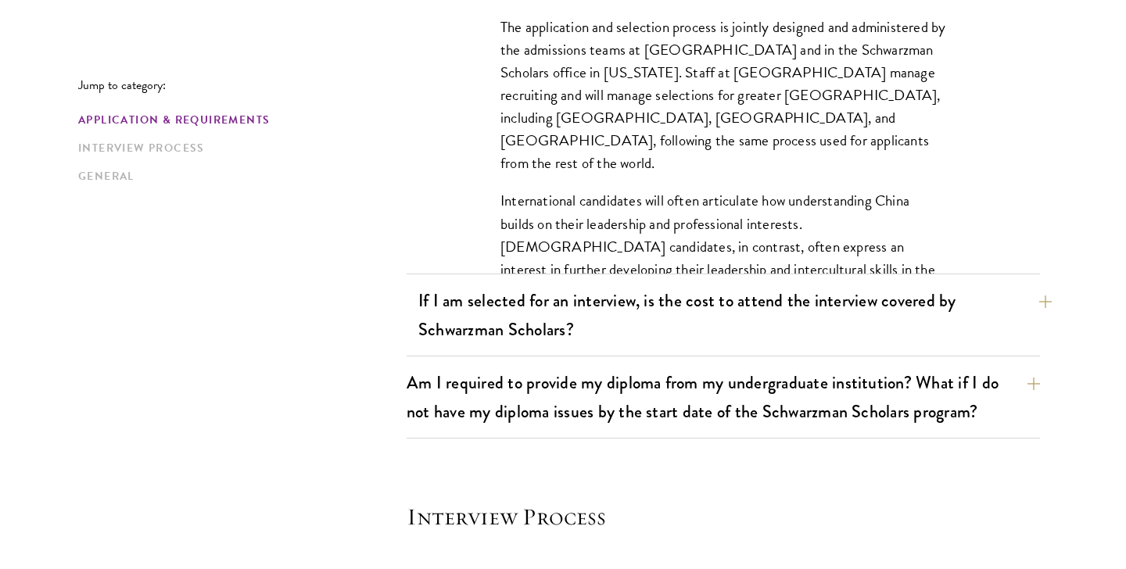
click at [515, 325] on button "If I am selected for an interview, is the cost to attend the interview covered …" at bounding box center [735, 315] width 634 height 64
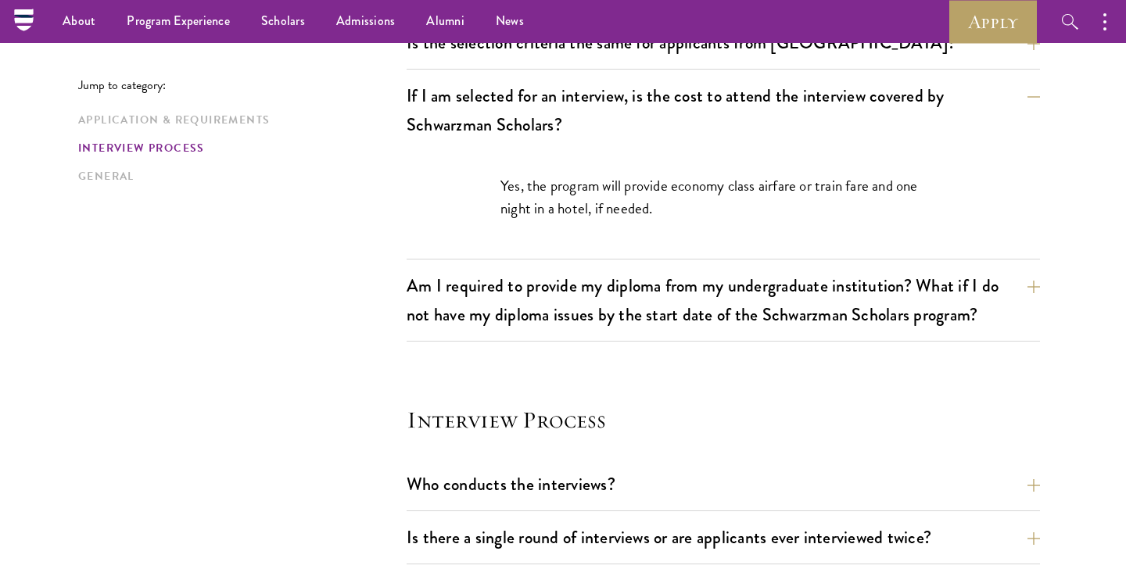
scroll to position [1510, 0]
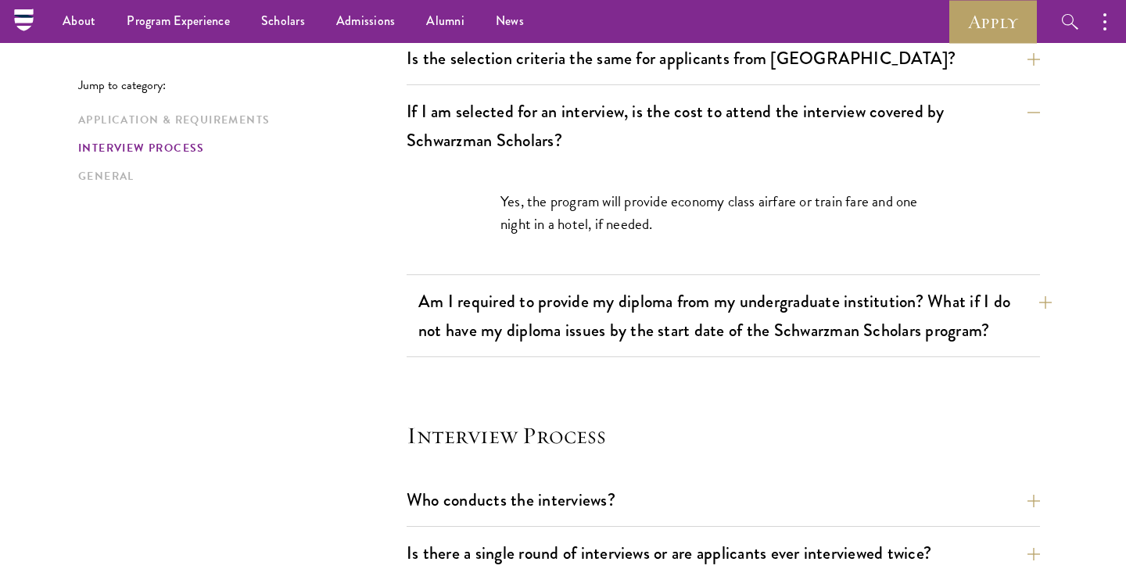
click at [508, 315] on button "Am I required to provide my diploma from my undergraduate institution? What if …" at bounding box center [735, 316] width 634 height 64
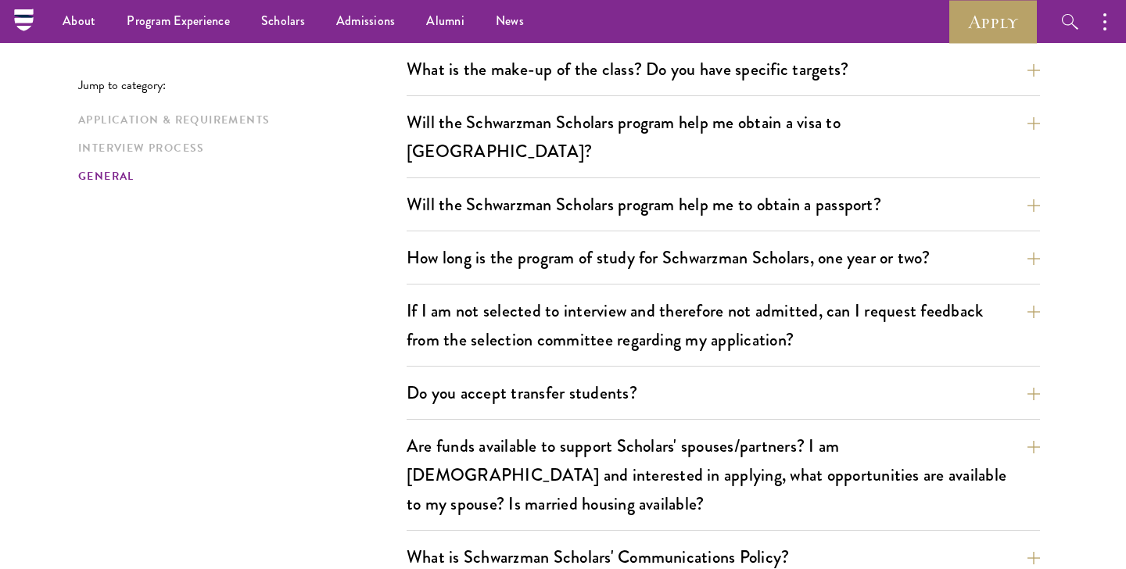
scroll to position [2475, 0]
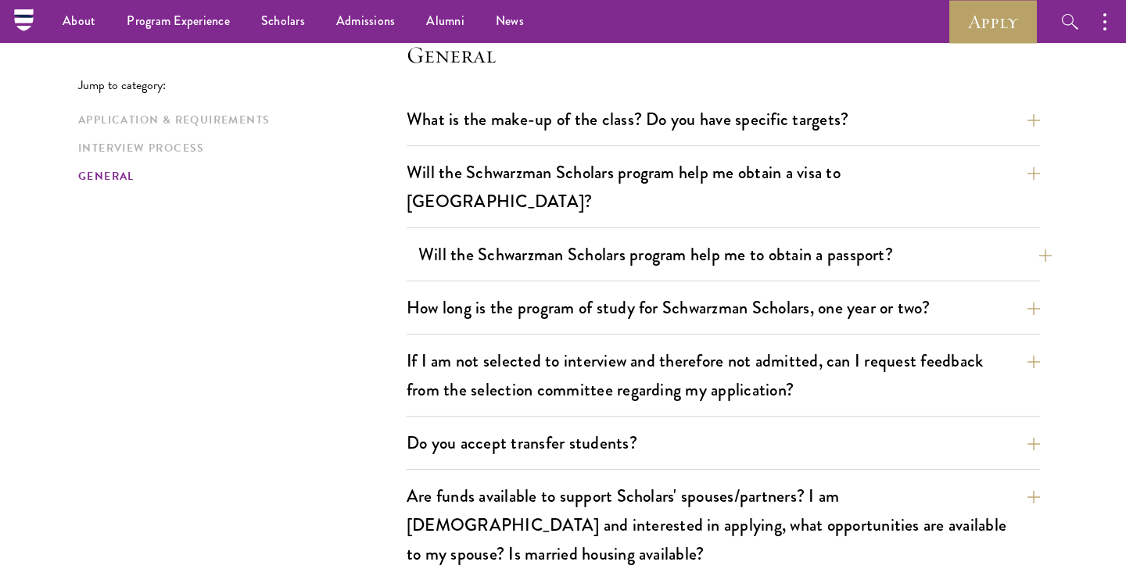
click at [517, 237] on button "Will the Schwarzman Scholars program help me to obtain a passport?" at bounding box center [735, 254] width 634 height 35
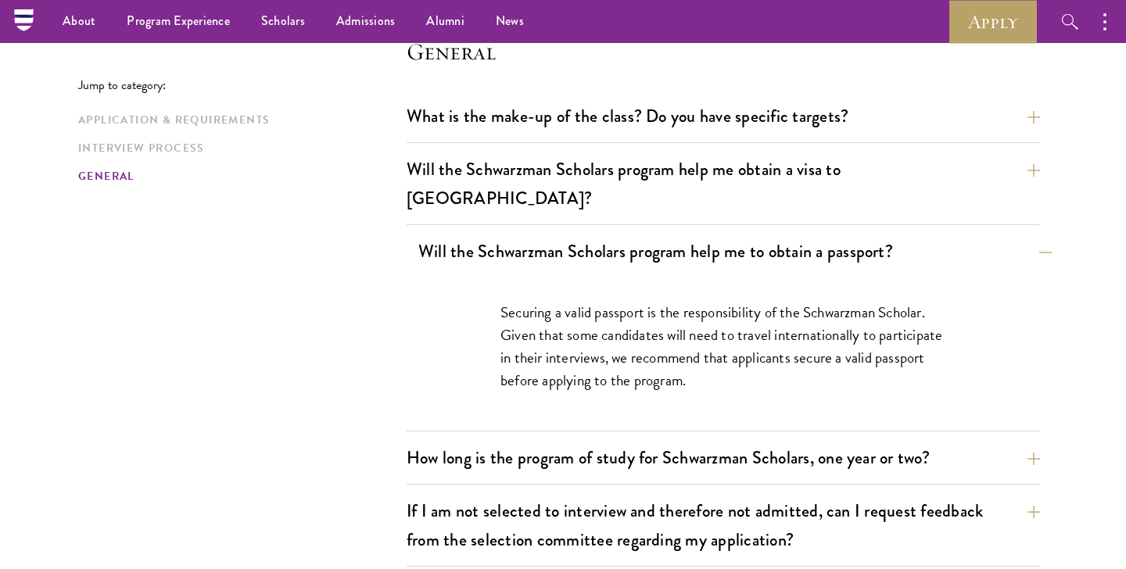
scroll to position [2264, 0]
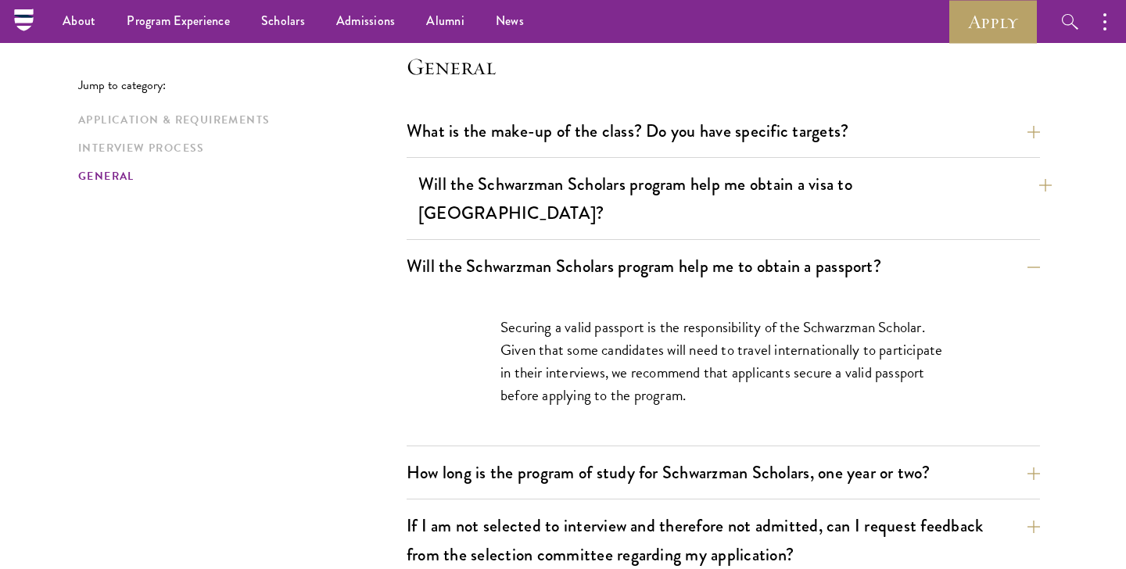
click at [516, 197] on button "Will the Schwarzman Scholars program help me obtain a visa to China?" at bounding box center [735, 199] width 634 height 64
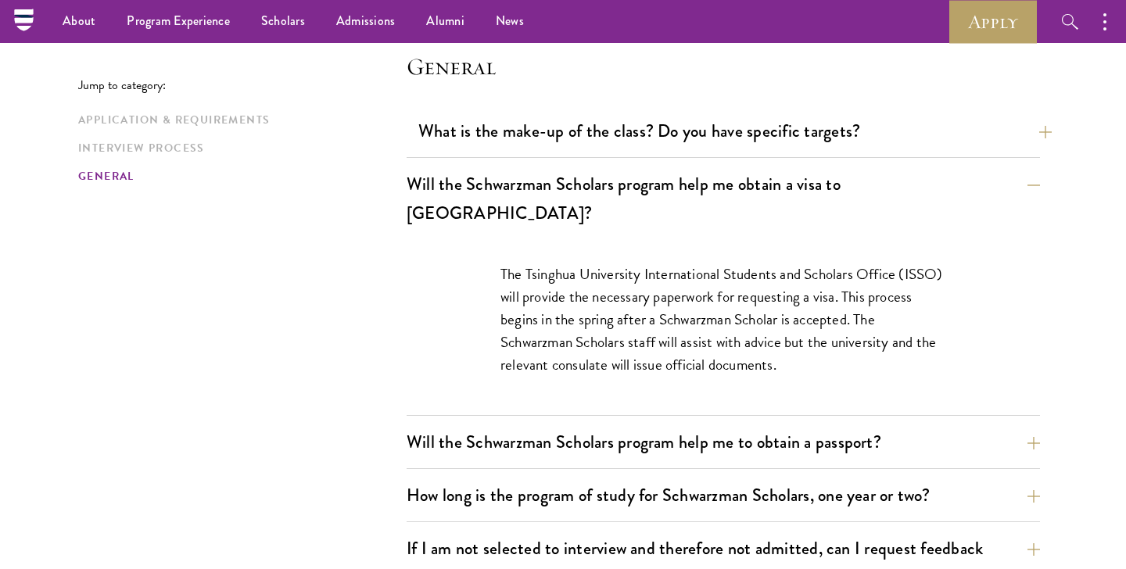
click at [519, 146] on button "What is the make-up of the class? Do you have specific targets?" at bounding box center [735, 130] width 634 height 35
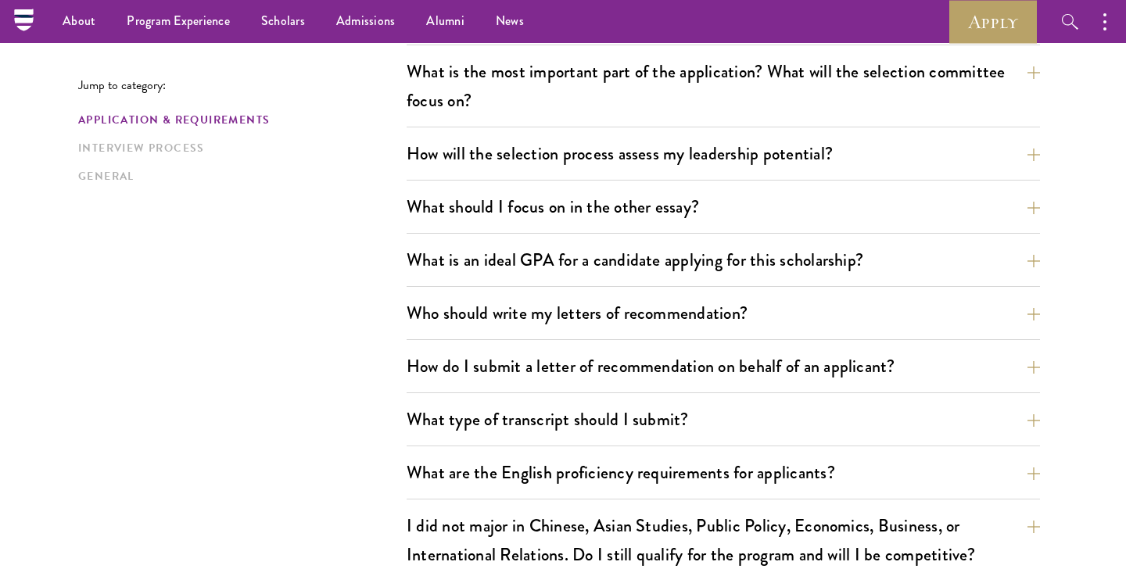
scroll to position [607, 0]
